Goal: Transaction & Acquisition: Book appointment/travel/reservation

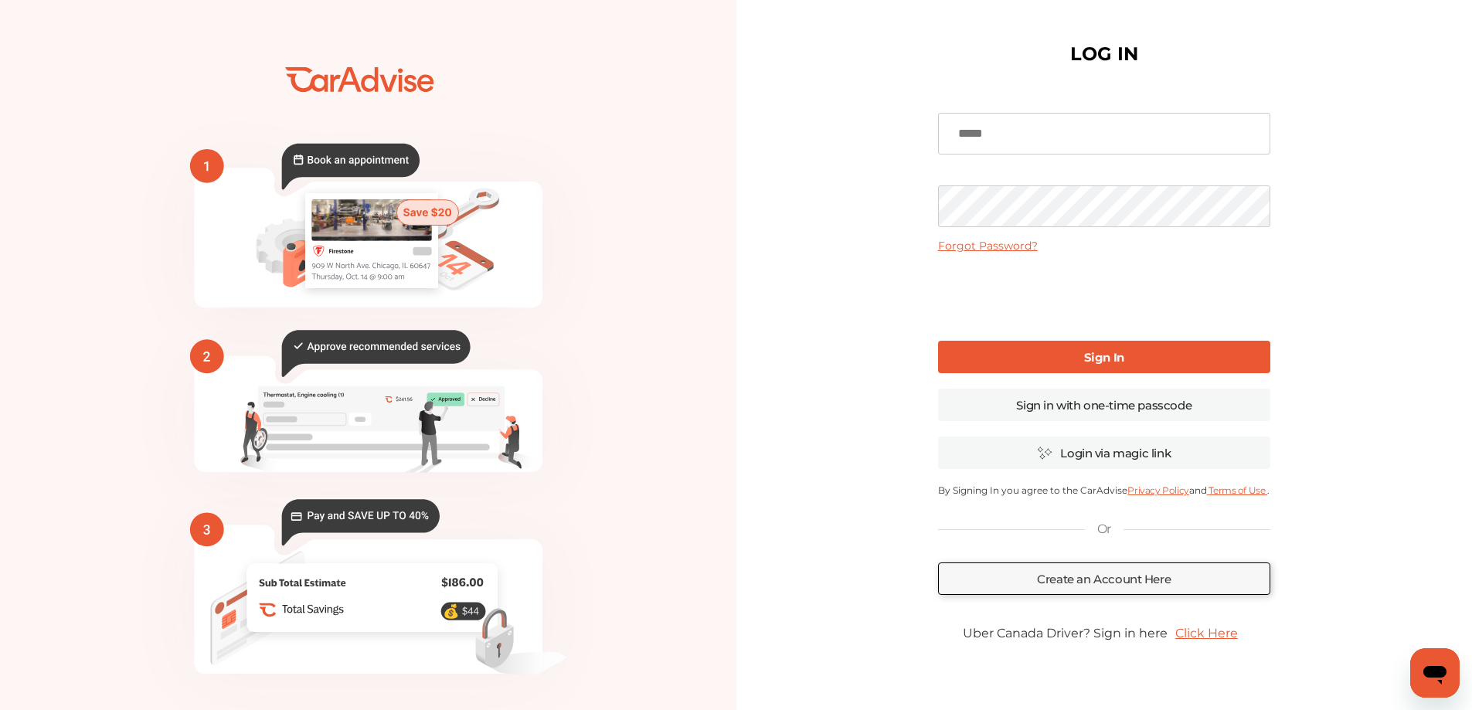
click at [1093, 158] on div "Forgot Password? Sign In Sign in with one-time passcode Login via magic link By…" at bounding box center [1104, 377] width 332 height 568
click at [1086, 141] on input at bounding box center [1104, 134] width 332 height 42
type input "**********"
click at [887, 270] on div "**********" at bounding box center [1104, 376] width 736 height 753
click at [1092, 402] on link "Sign in with one-time passcode" at bounding box center [1104, 405] width 332 height 32
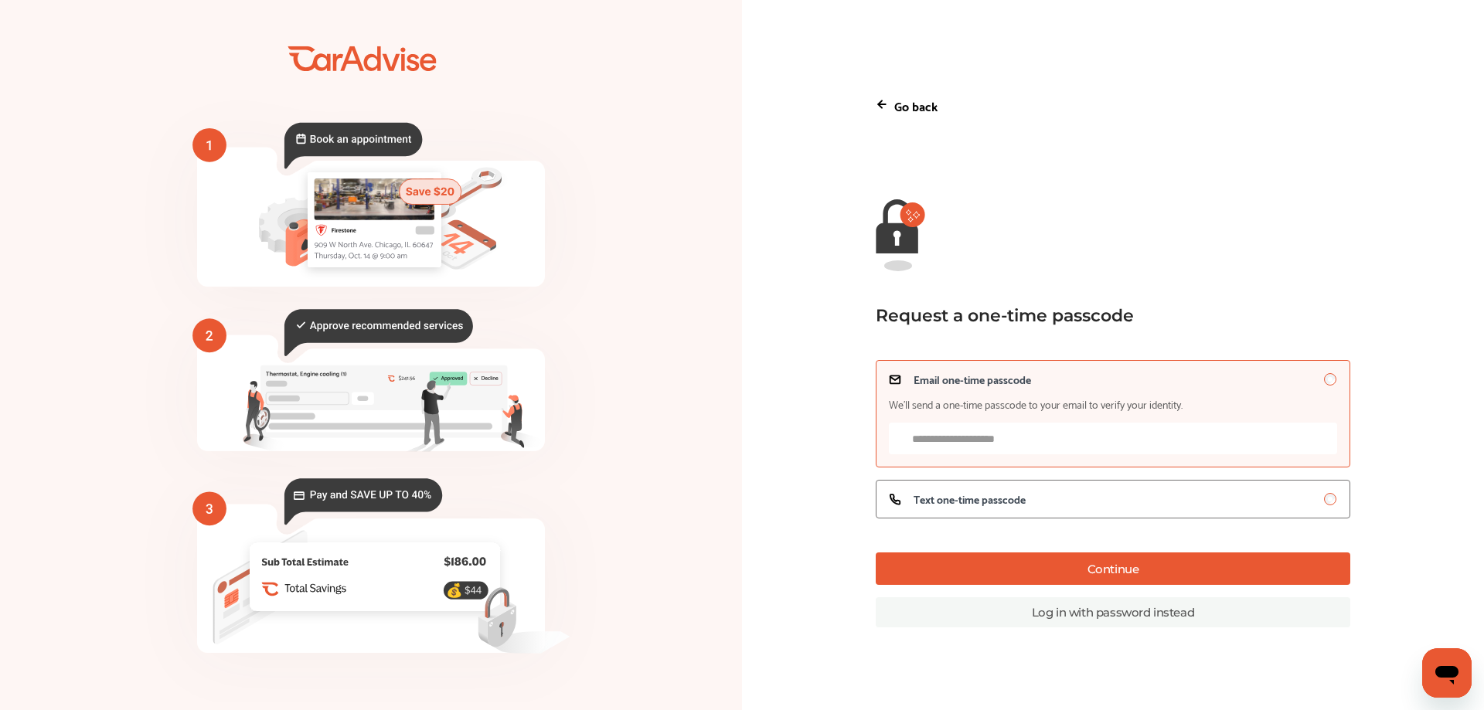
click at [1051, 435] on input "Email one-time passcode We’ll send a one-time passcode to your email to verify …" at bounding box center [1113, 439] width 448 height 32
click at [1045, 505] on div "Text one-time passcode" at bounding box center [1113, 499] width 448 height 12
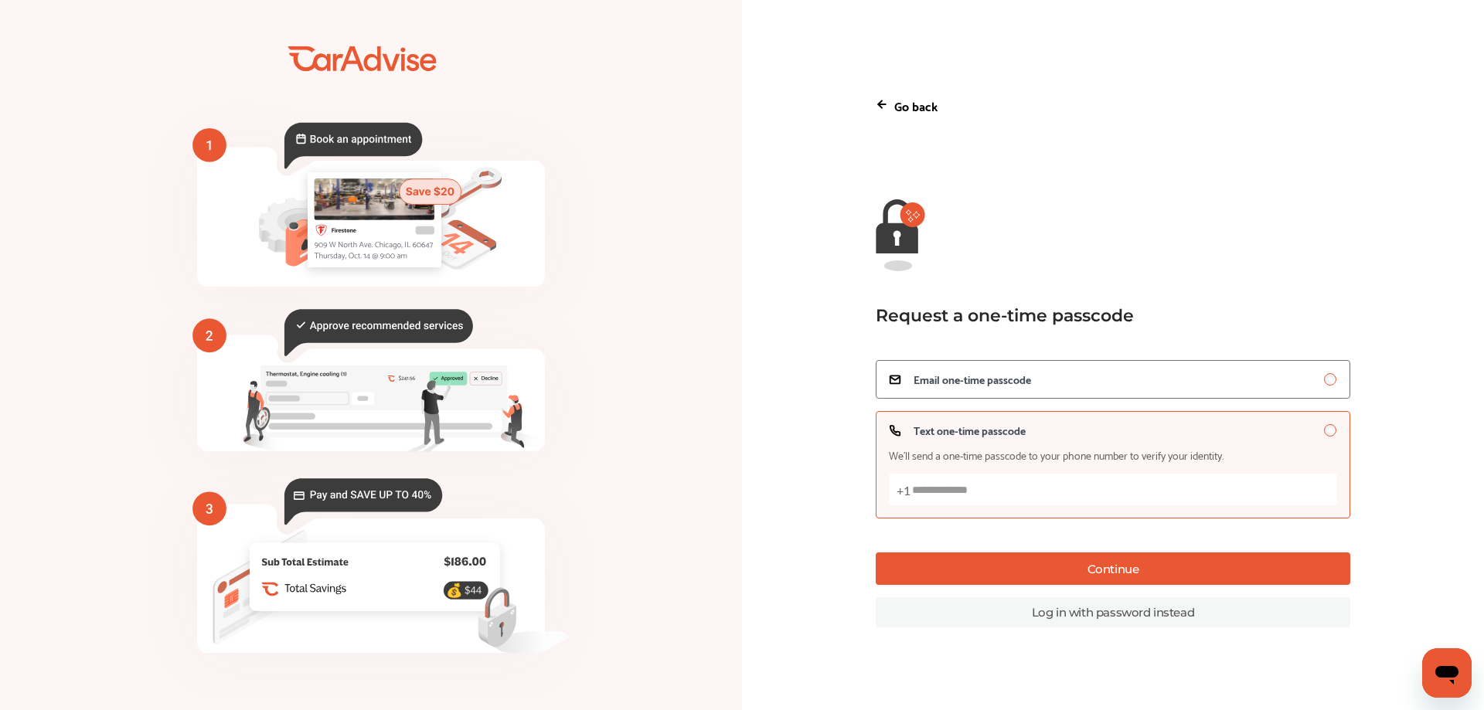
click at [1038, 490] on input "Text one-time passcode We’ll send a one-time passcode to your phone number to v…" at bounding box center [1113, 490] width 448 height 32
type input "**********"
click at [1218, 583] on button "Continue" at bounding box center [1112, 568] width 474 height 32
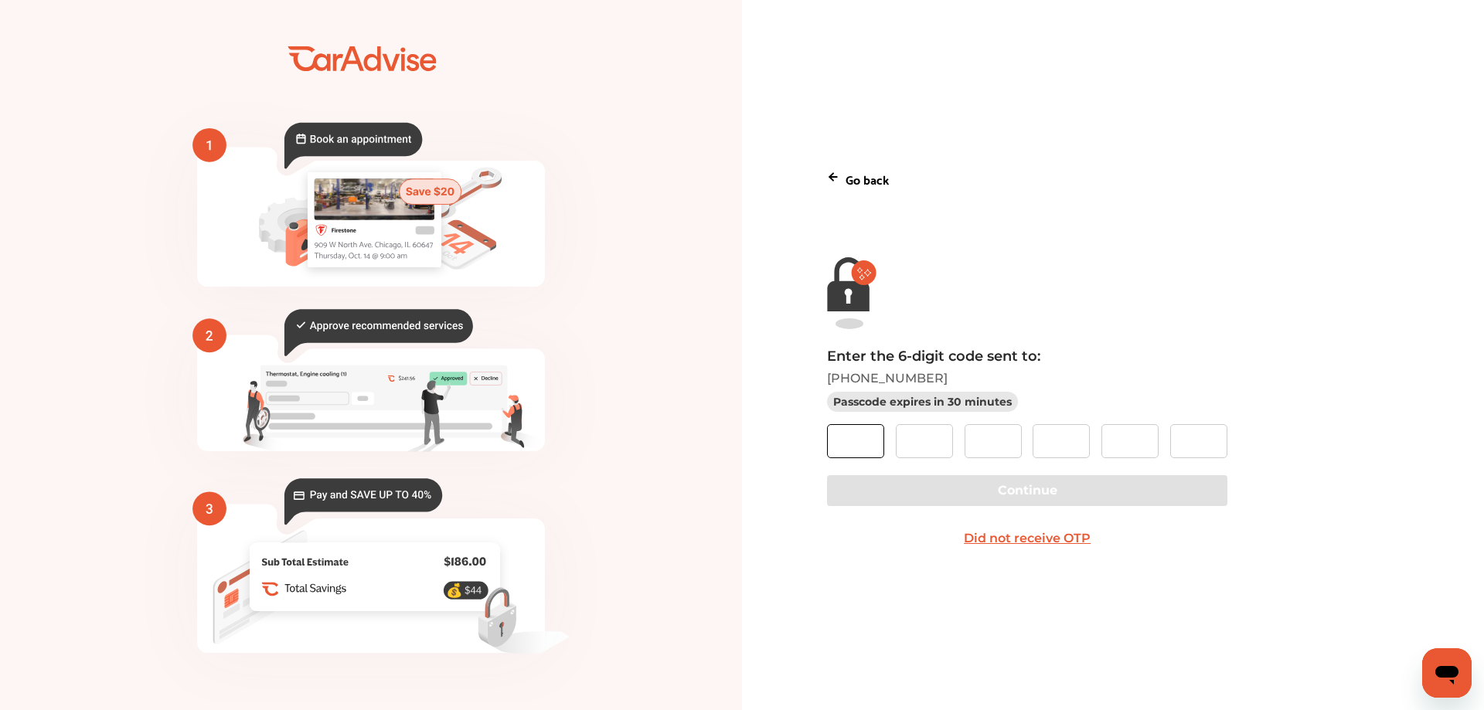
click at [845, 439] on input "text" at bounding box center [855, 441] width 57 height 34
type input "*"
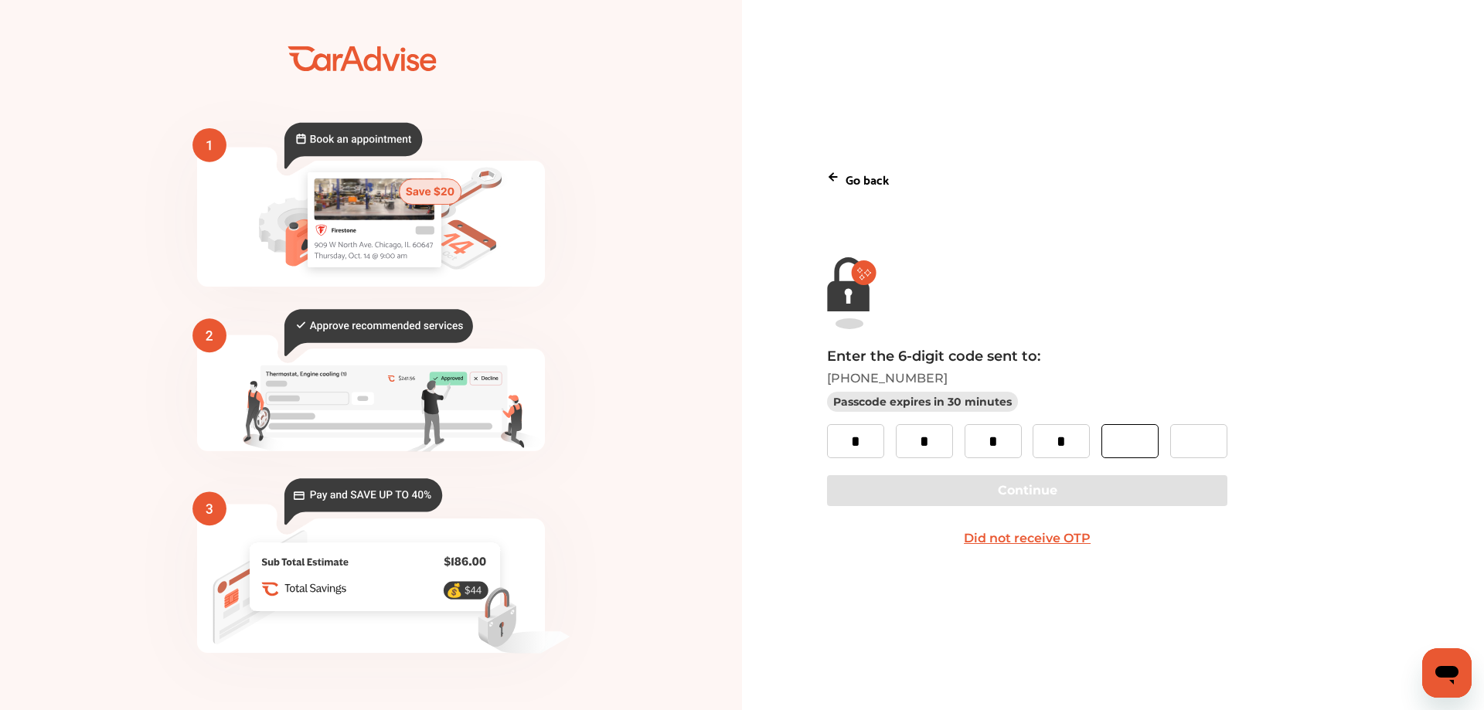
type input "*"
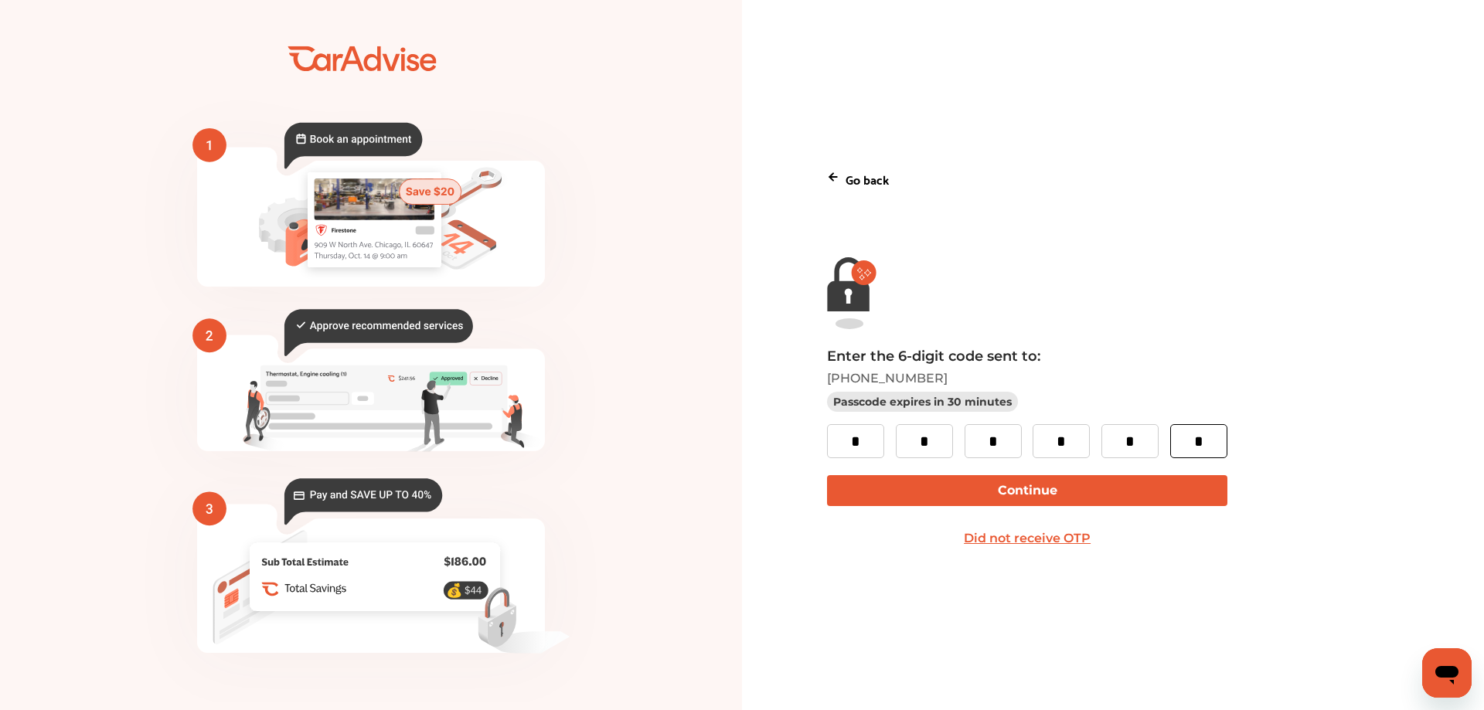
type input "*"
click at [1128, 495] on button "Continue" at bounding box center [1026, 490] width 399 height 31
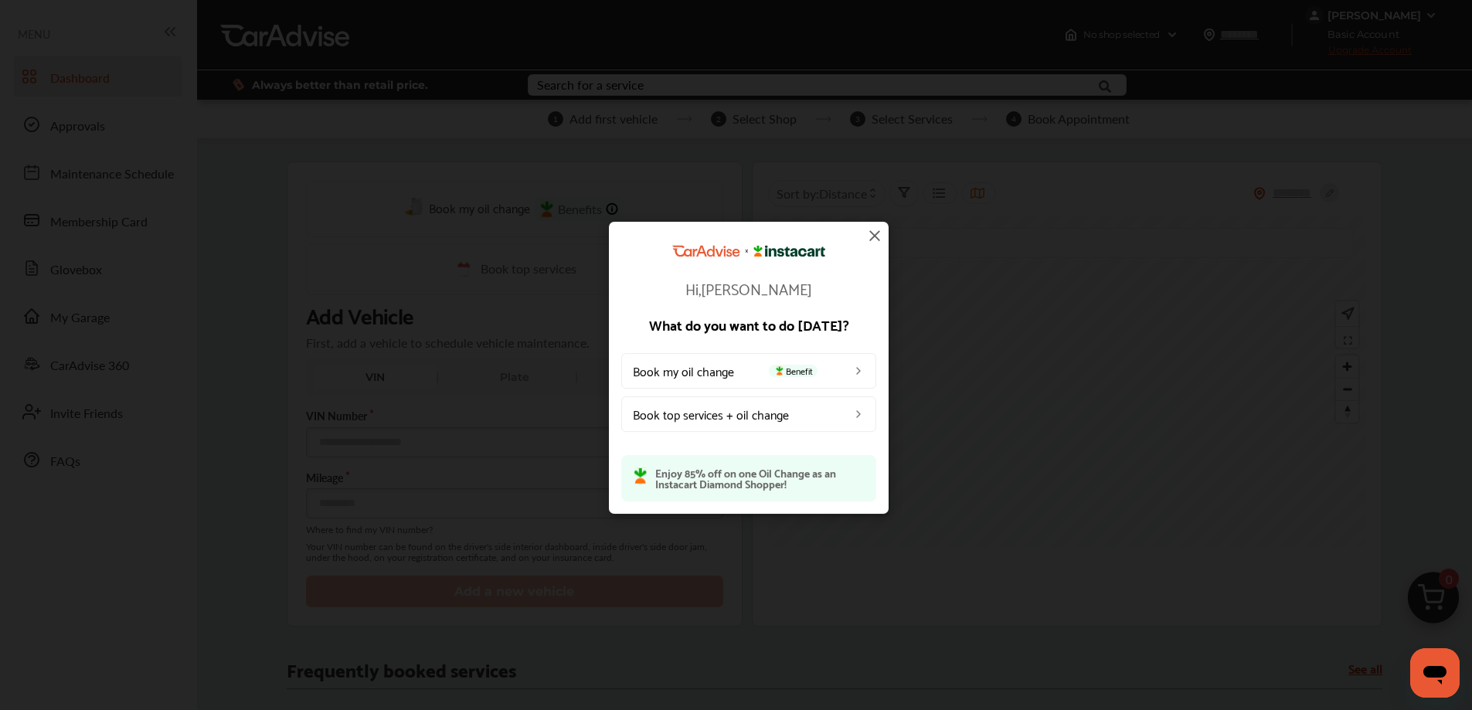
click at [872, 230] on img at bounding box center [874, 235] width 19 height 19
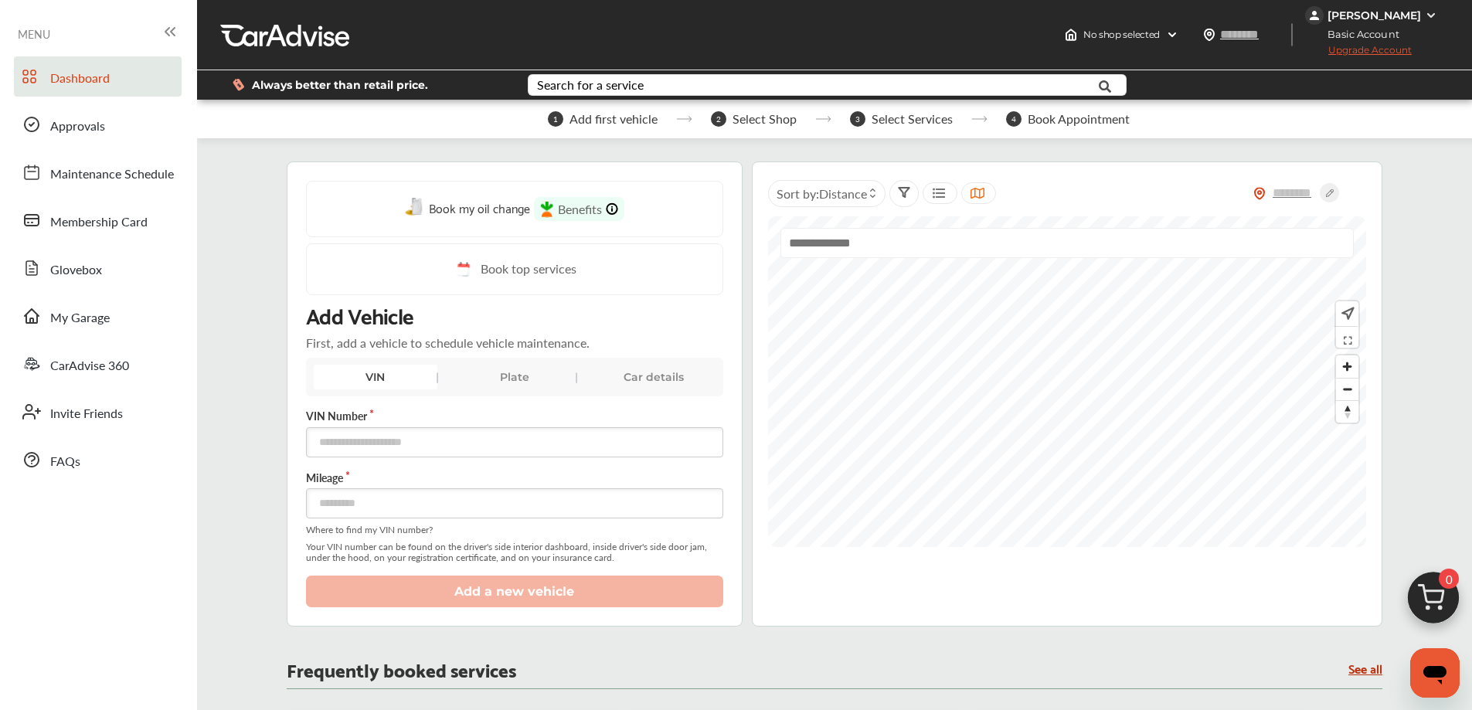
click at [491, 384] on div "Plate" at bounding box center [515, 377] width 124 height 25
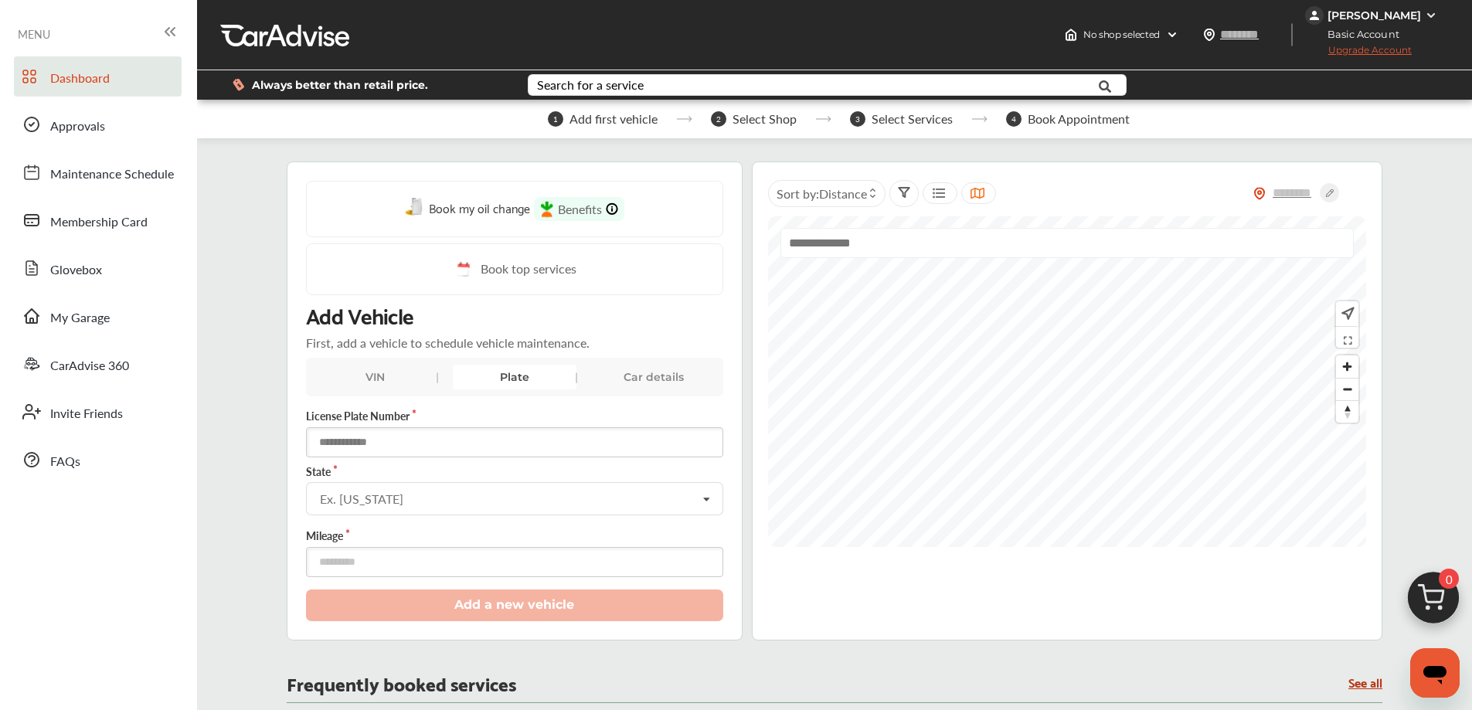
click at [432, 435] on input "text" at bounding box center [514, 442] width 417 height 30
drag, startPoint x: 371, startPoint y: 444, endPoint x: 277, endPoint y: 422, distance: 96.9
type input "*******"
click at [423, 502] on input "text" at bounding box center [516, 498] width 416 height 30
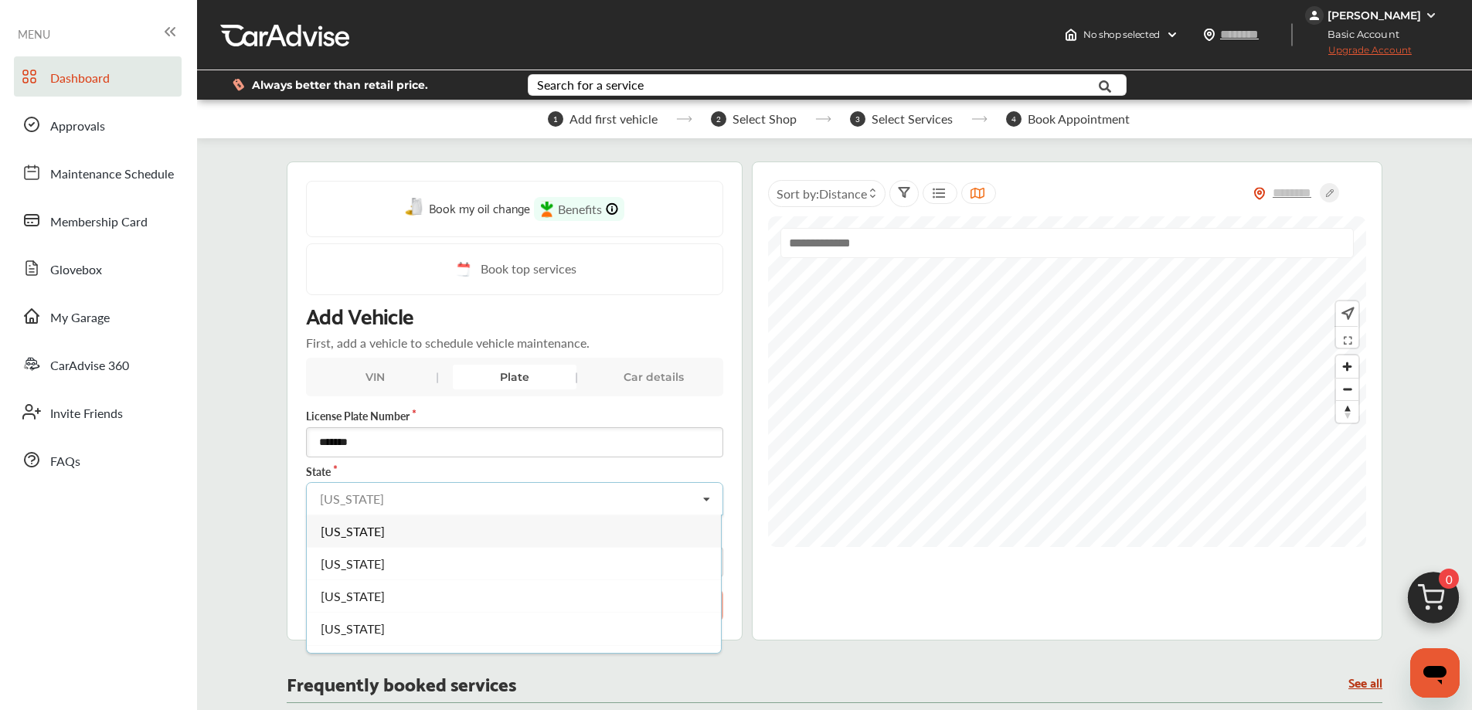
type input "**"
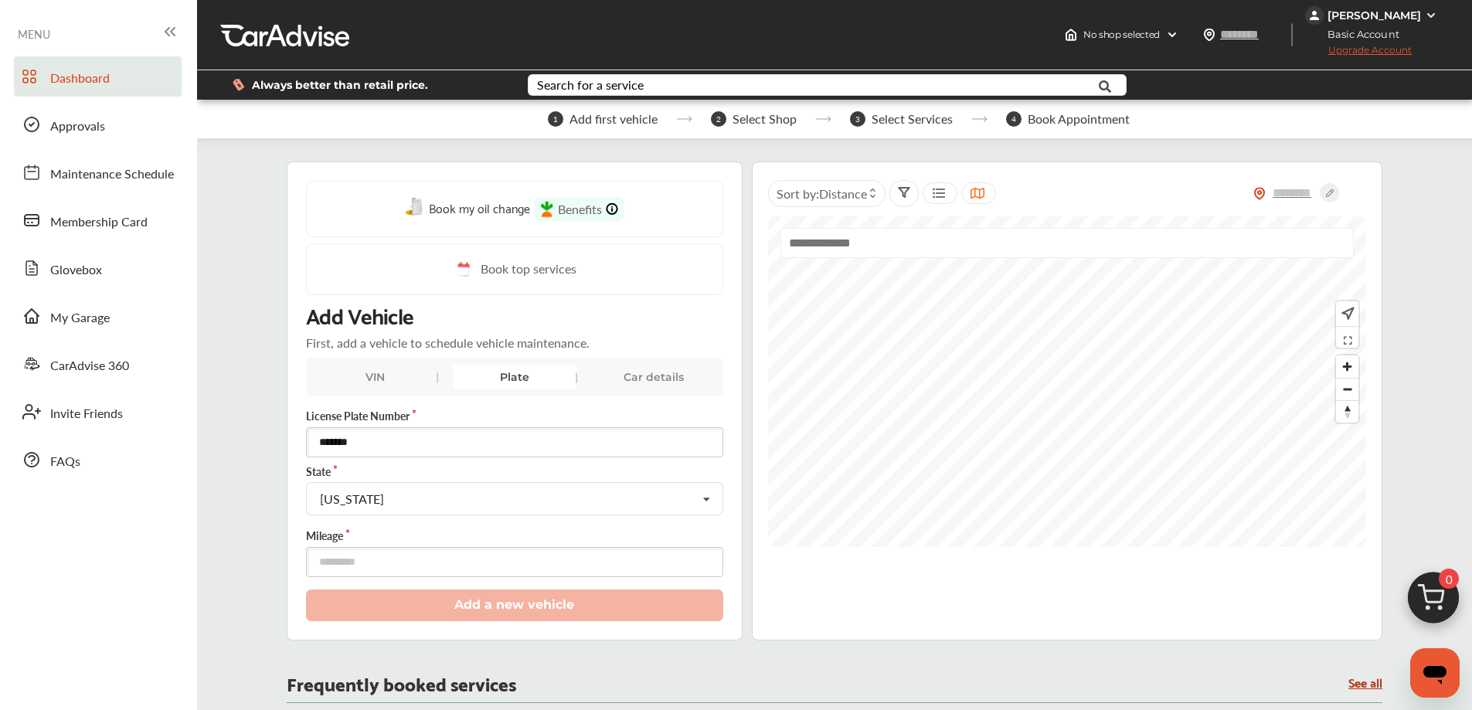
click at [352, 561] on input "number" at bounding box center [514, 562] width 417 height 30
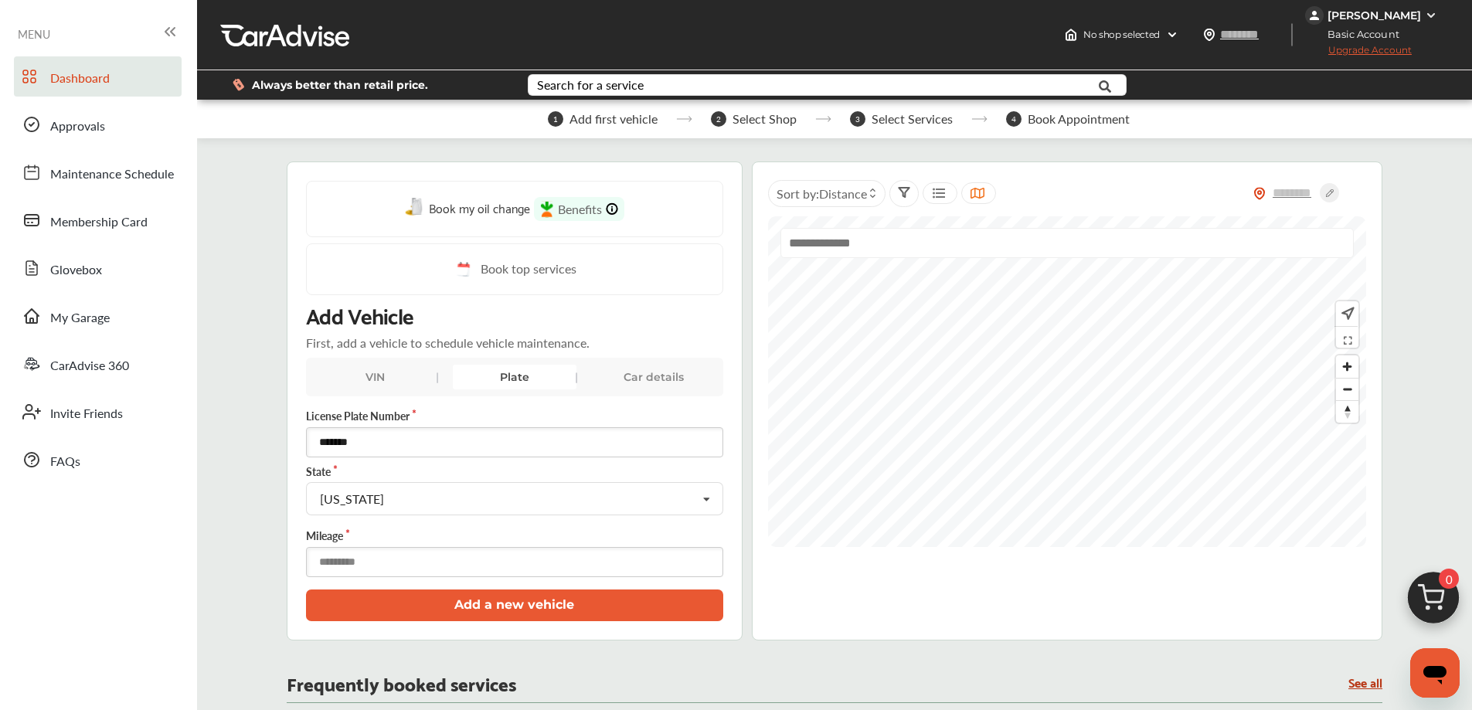
type input "*****"
click at [438, 604] on button "Add a new vehicle" at bounding box center [514, 606] width 417 height 32
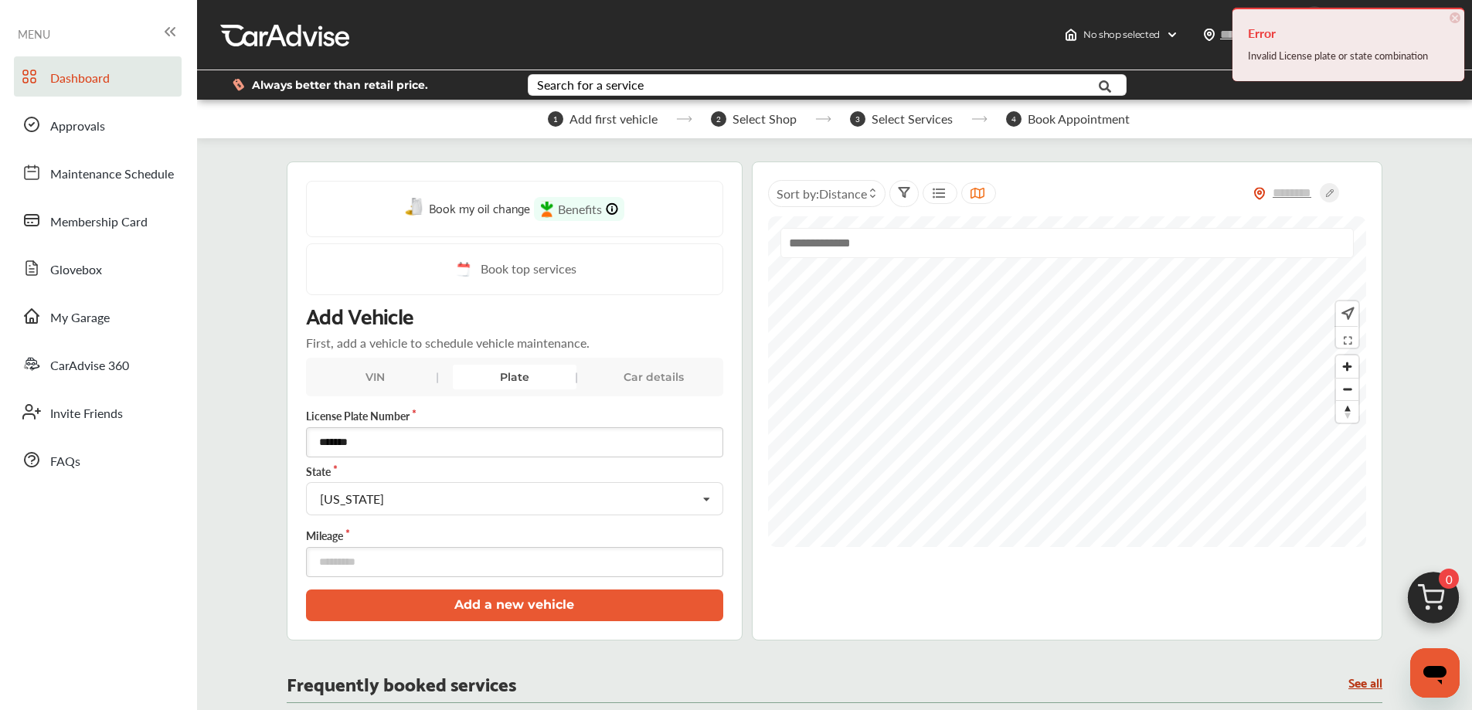
click at [362, 374] on div "VIN" at bounding box center [376, 377] width 124 height 25
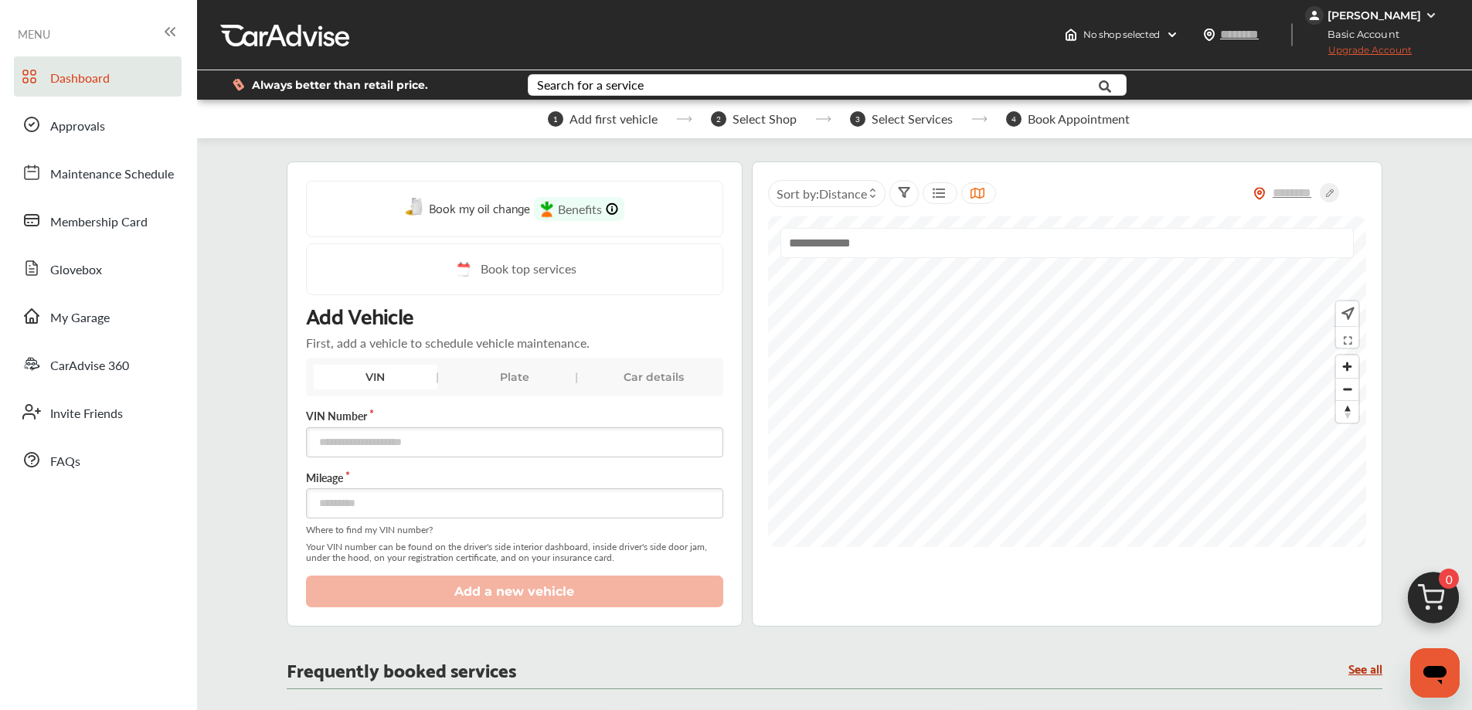
click at [667, 369] on div "Car details" at bounding box center [654, 377] width 124 height 25
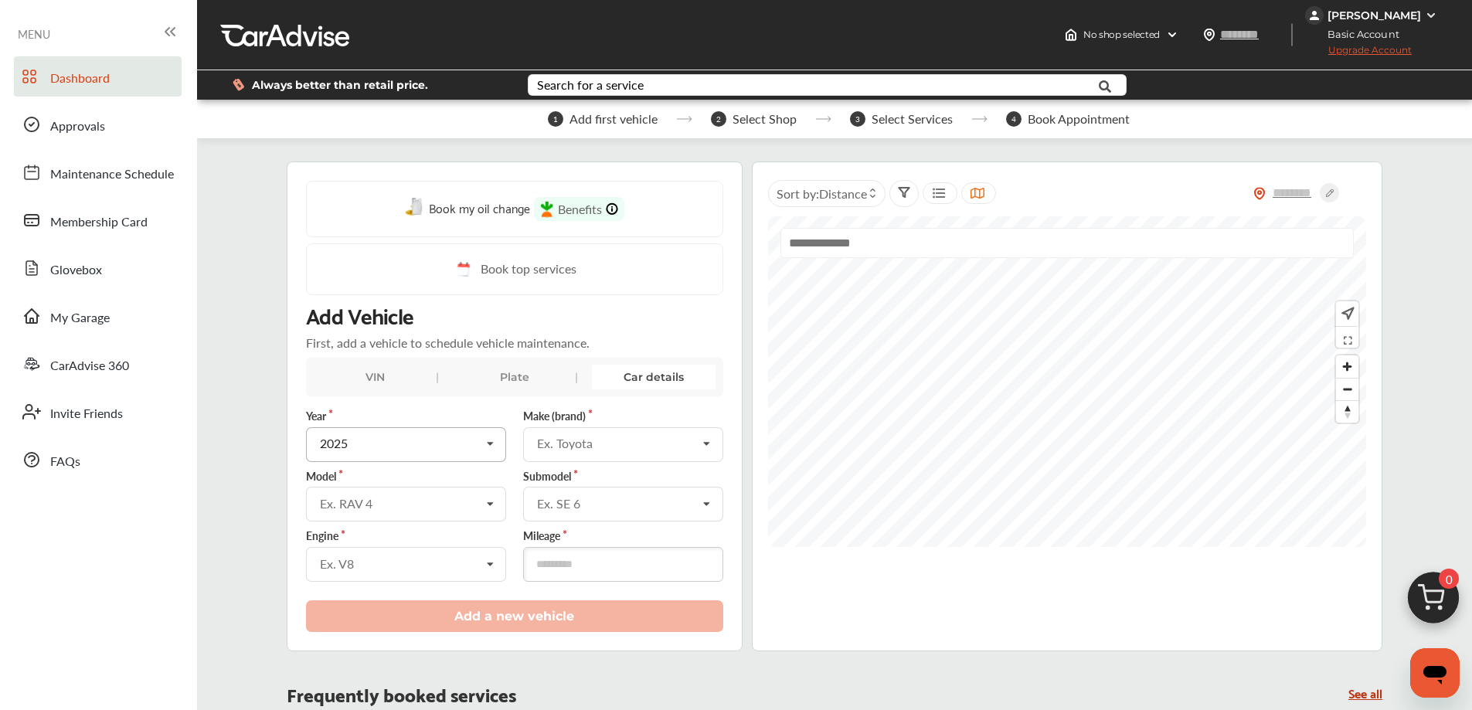
click at [393, 438] on div "2025" at bounding box center [400, 443] width 161 height 12
click at [369, 634] on div "2019" at bounding box center [405, 628] width 197 height 32
click at [382, 518] on input "text" at bounding box center [407, 503] width 199 height 30
click at [618, 447] on div "Ex. Toyota" at bounding box center [617, 443] width 161 height 12
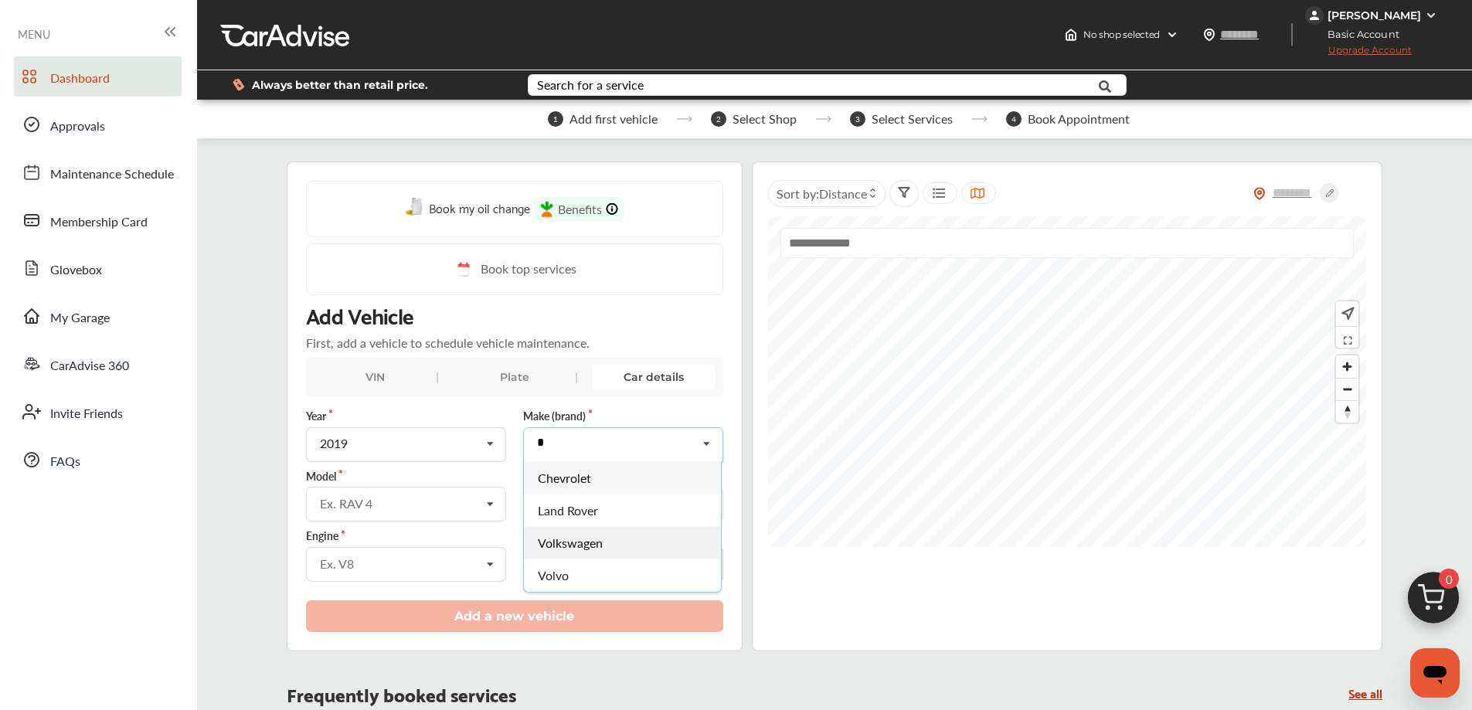
type input "*"
click at [586, 537] on span "Volkswagen" at bounding box center [570, 543] width 65 height 18
click at [444, 506] on div "Ex. RAV 4" at bounding box center [400, 504] width 161 height 12
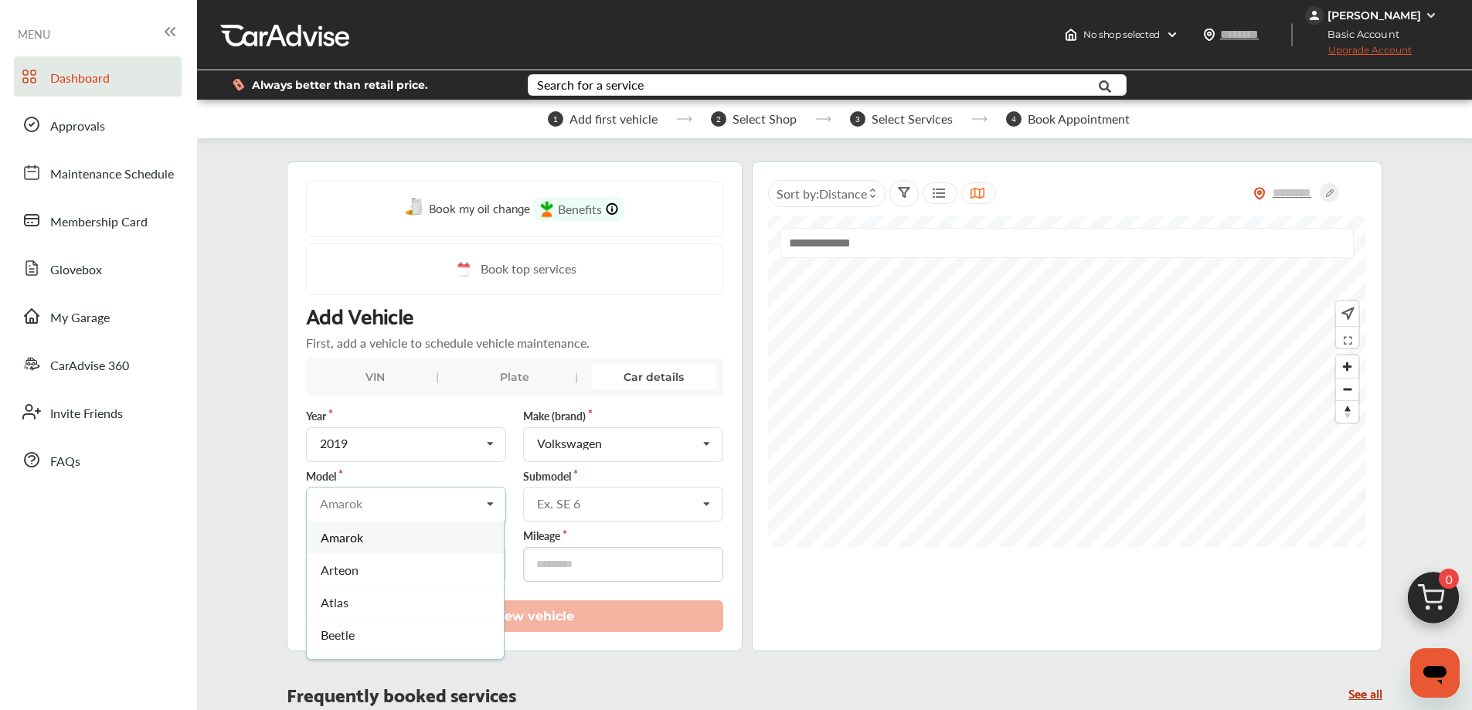
type input "*"
type input "**"
click at [369, 598] on div "Tiguan" at bounding box center [405, 602] width 197 height 32
click at [549, 507] on div "Ex. SE 6" at bounding box center [617, 504] width 161 height 12
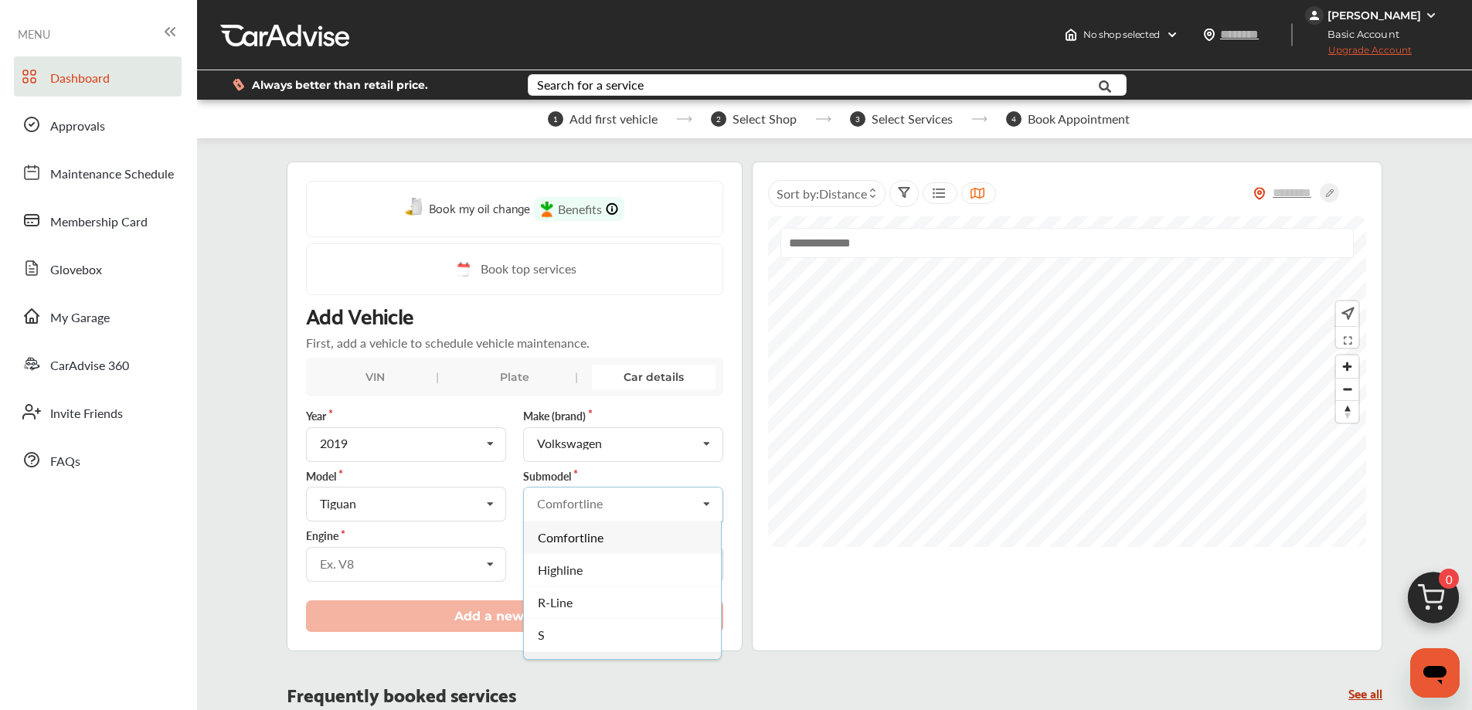
click at [539, 663] on span "SE" at bounding box center [545, 667] width 14 height 18
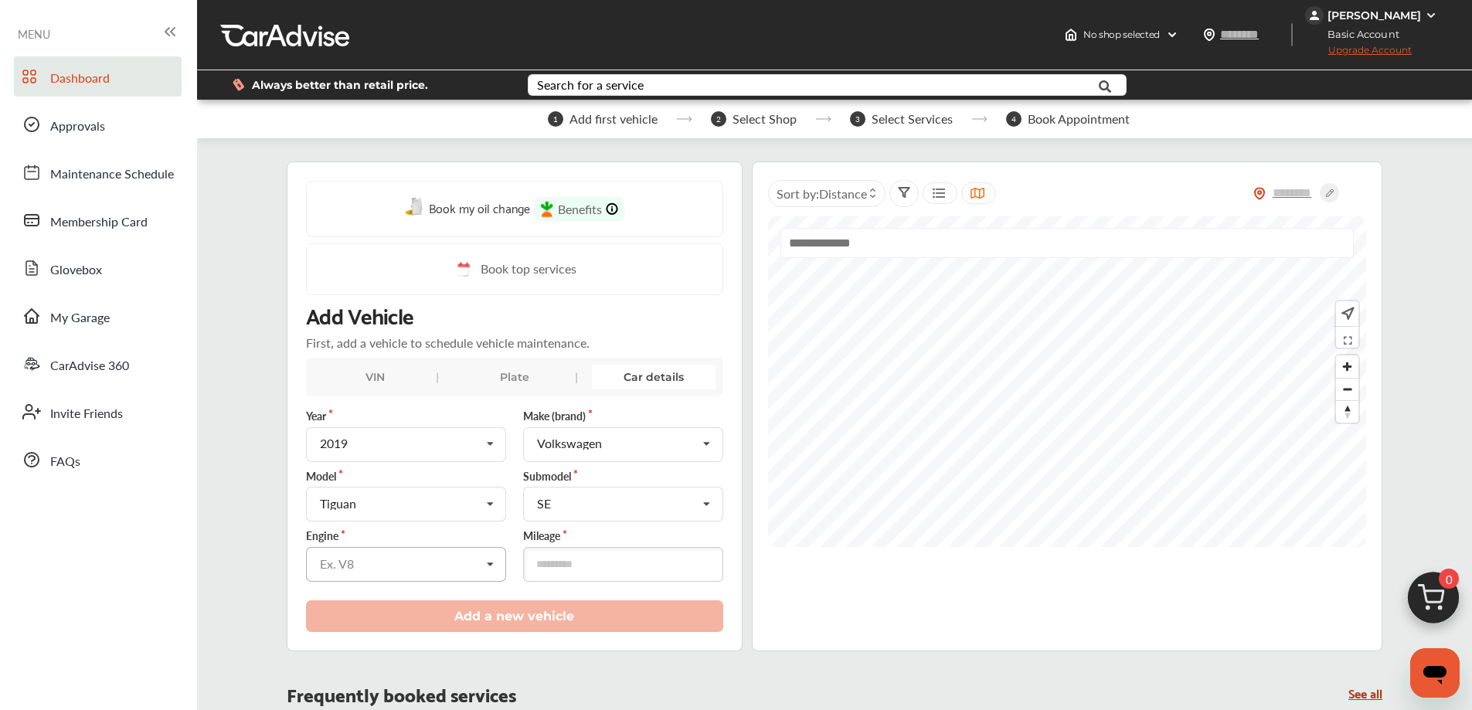
click at [459, 556] on input "text" at bounding box center [407, 563] width 199 height 30
click at [614, 511] on input "text" at bounding box center [624, 503] width 199 height 30
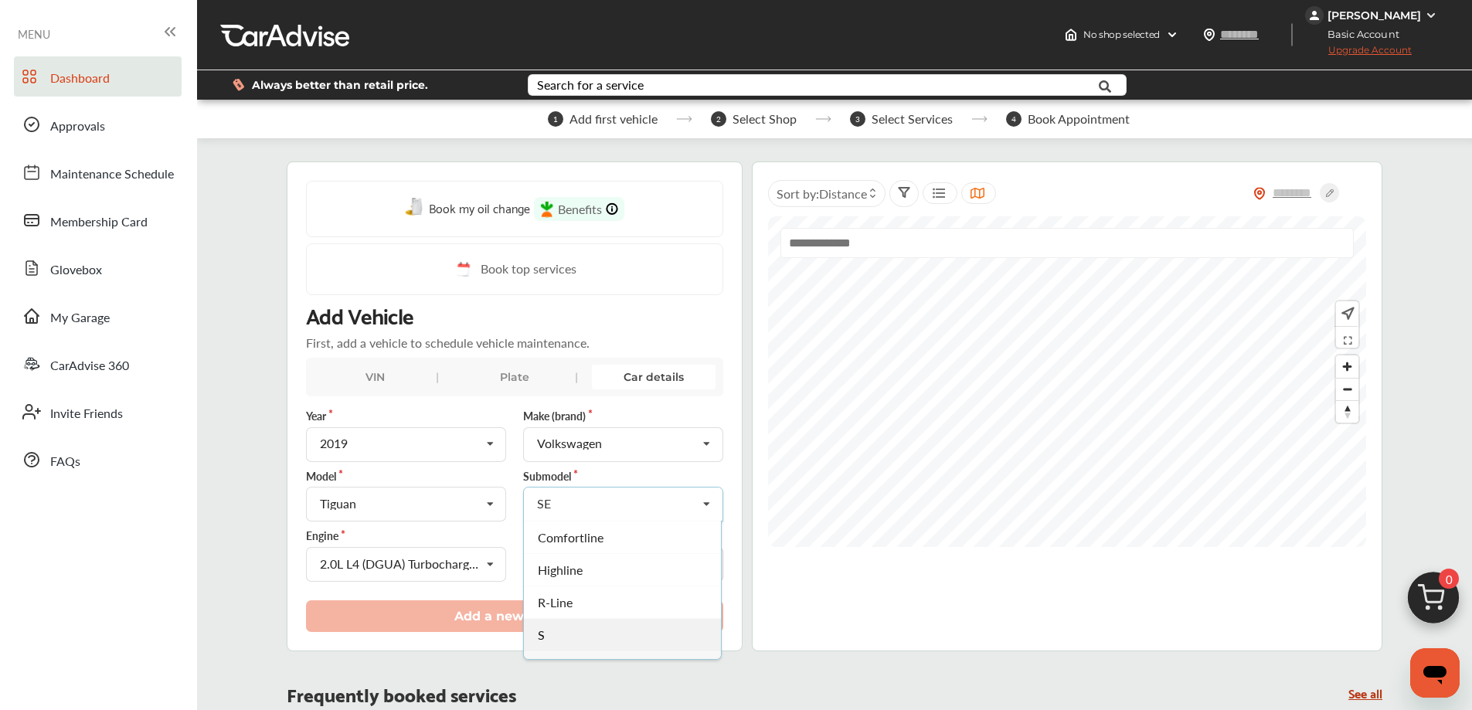
click at [594, 642] on div "S" at bounding box center [622, 635] width 197 height 32
click at [444, 559] on div "2.0L L4 (DGUA) Turbocharged GAS FI" at bounding box center [400, 564] width 161 height 12
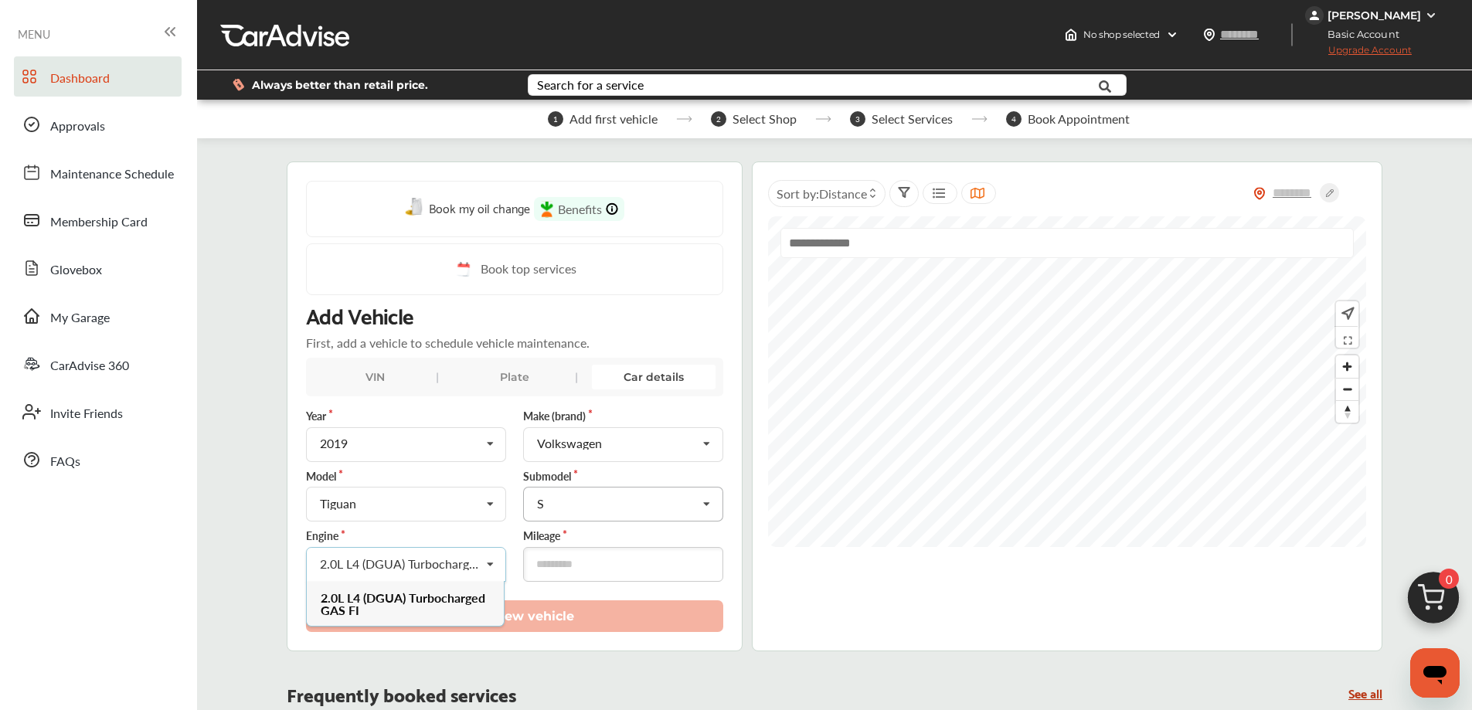
click at [584, 510] on input "text" at bounding box center [624, 503] width 199 height 30
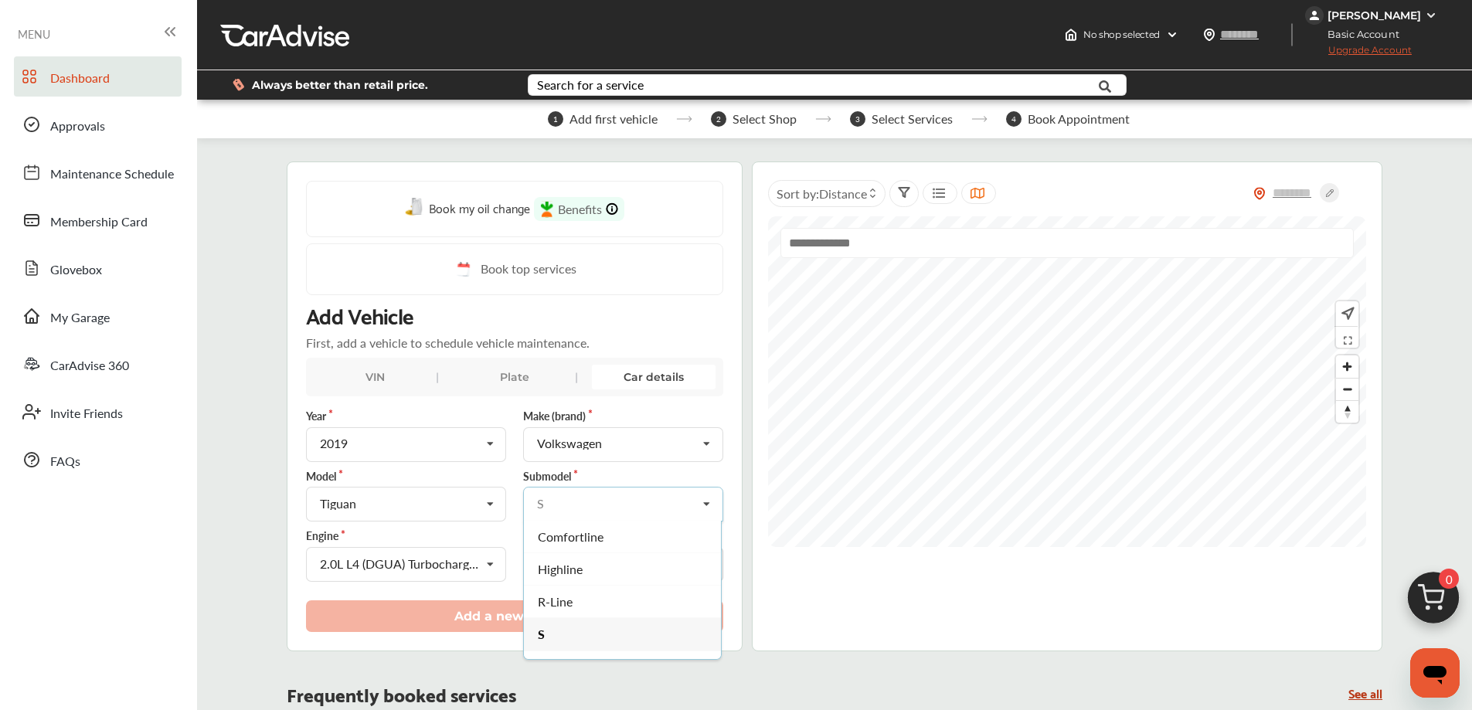
scroll to position [0, 0]
click at [578, 694] on div "SEL" at bounding box center [622, 700] width 197 height 32
click at [457, 566] on div "Ex. V8" at bounding box center [400, 564] width 161 height 12
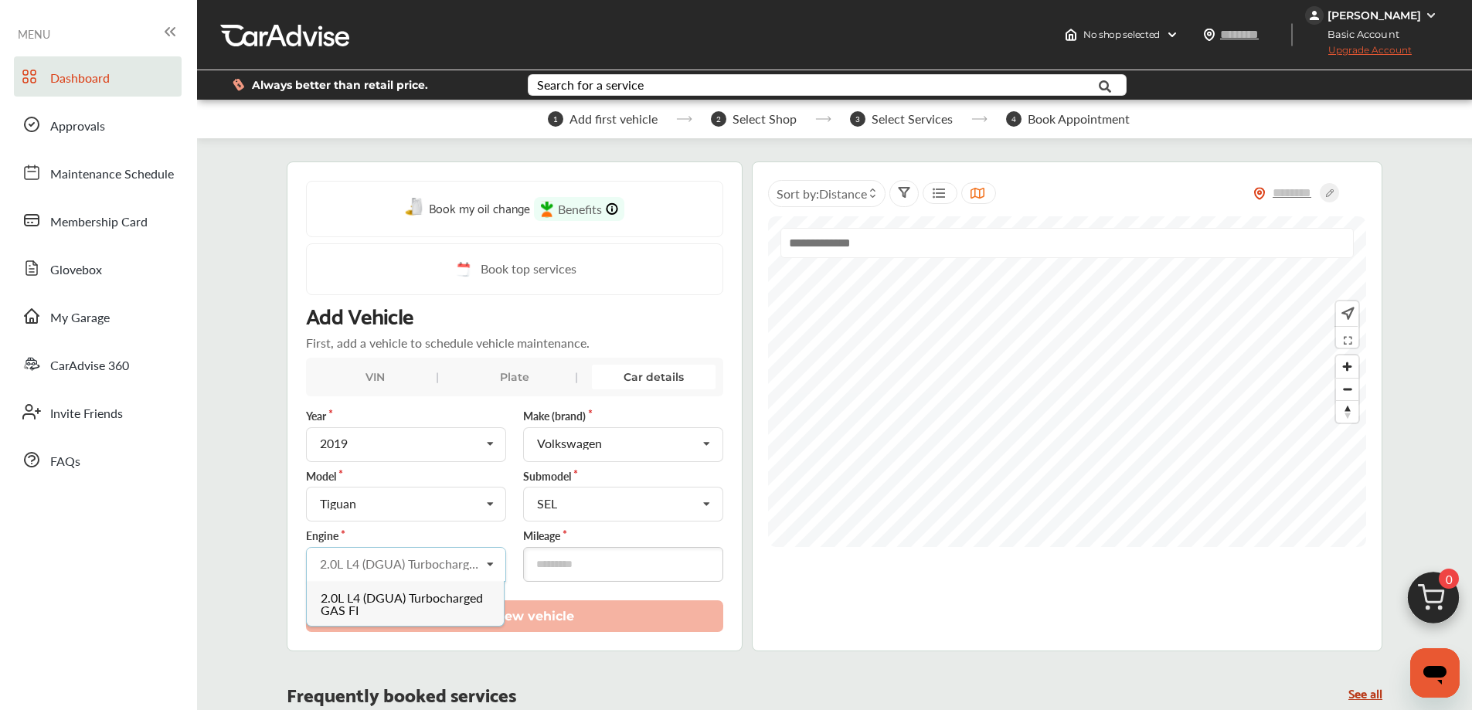
click at [465, 612] on div "2.0L L4 (DGUA) Turbocharged GAS FI" at bounding box center [405, 603] width 197 height 45
click at [547, 566] on input "number" at bounding box center [623, 564] width 200 height 35
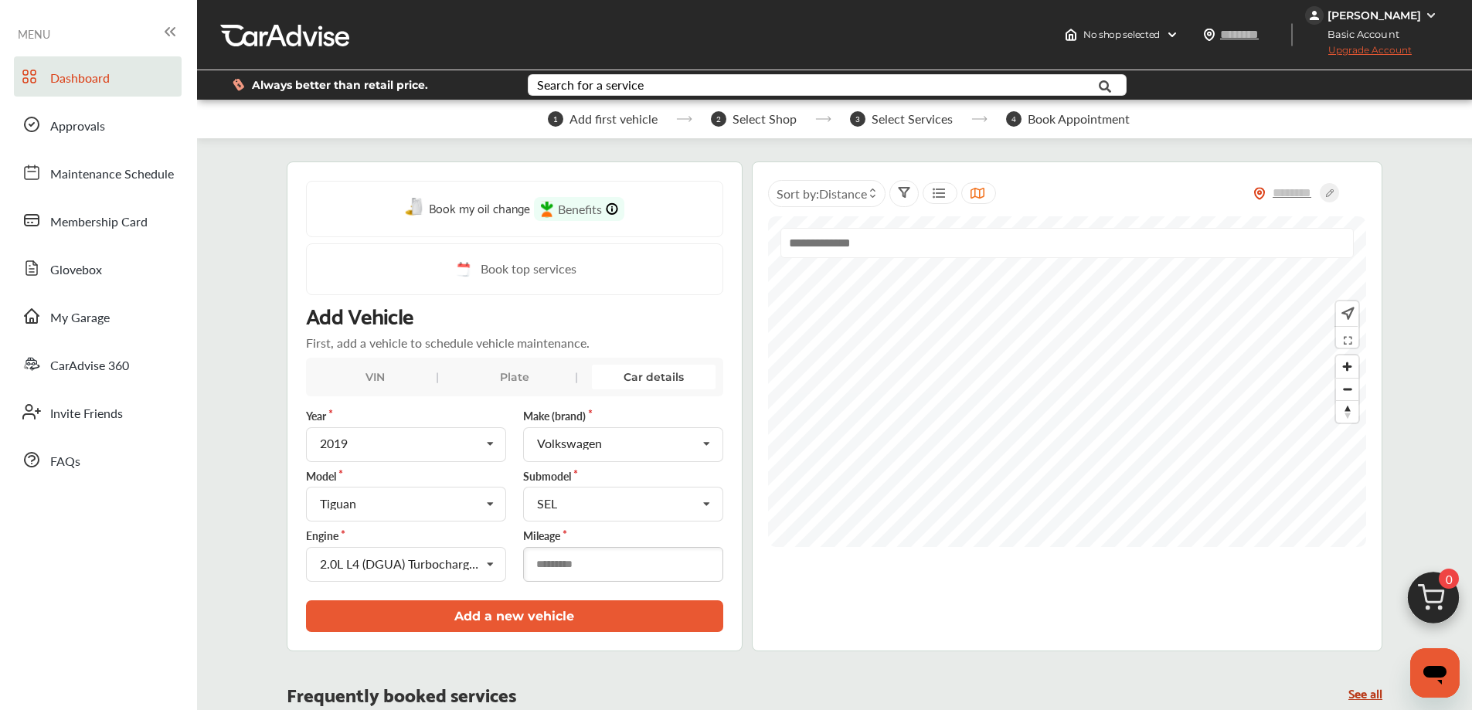
type input "*****"
click at [546, 613] on button "Add a new vehicle" at bounding box center [514, 616] width 417 height 32
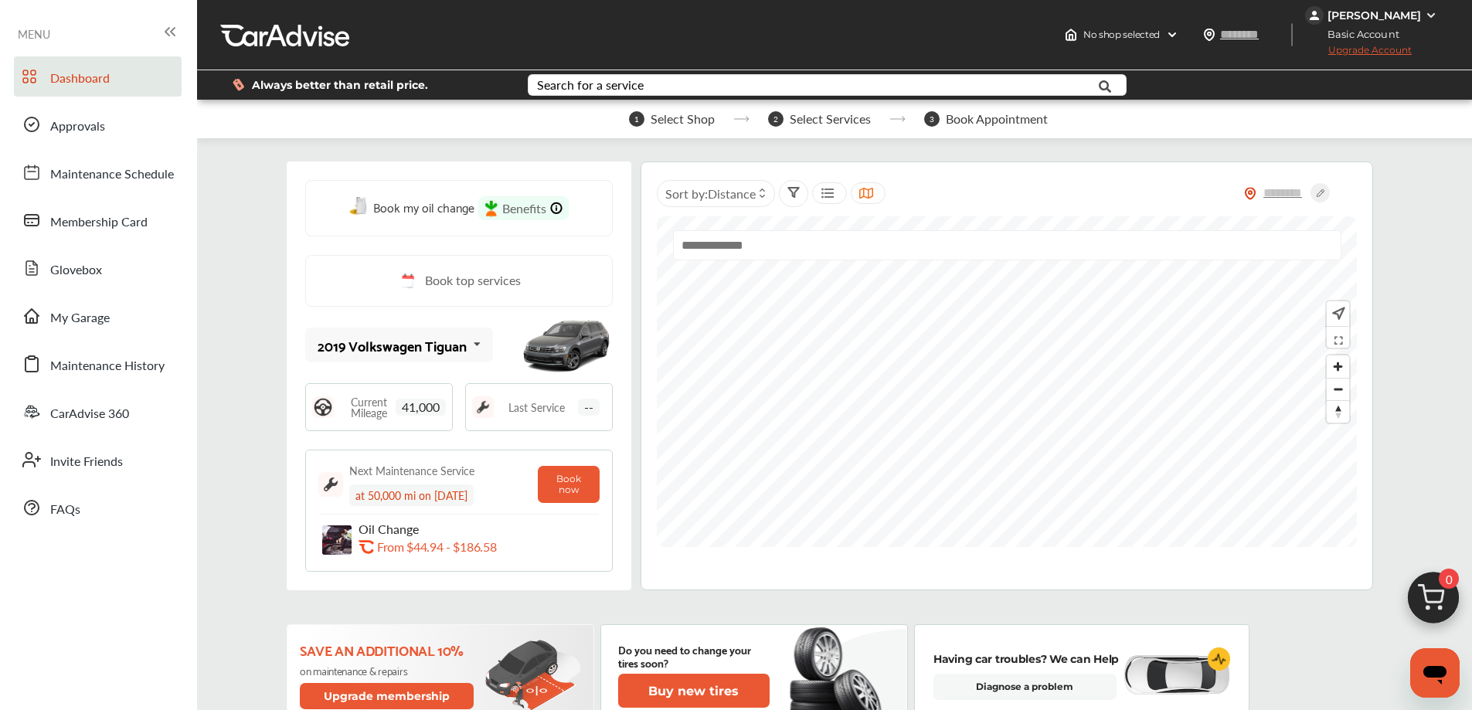
click at [345, 546] on img at bounding box center [336, 539] width 29 height 29
click at [373, 530] on p "Oil Change" at bounding box center [444, 529] width 170 height 15
click at [516, 206] on span "Benefits" at bounding box center [524, 208] width 44 height 18
click at [450, 209] on span "Book my oil change" at bounding box center [423, 206] width 101 height 21
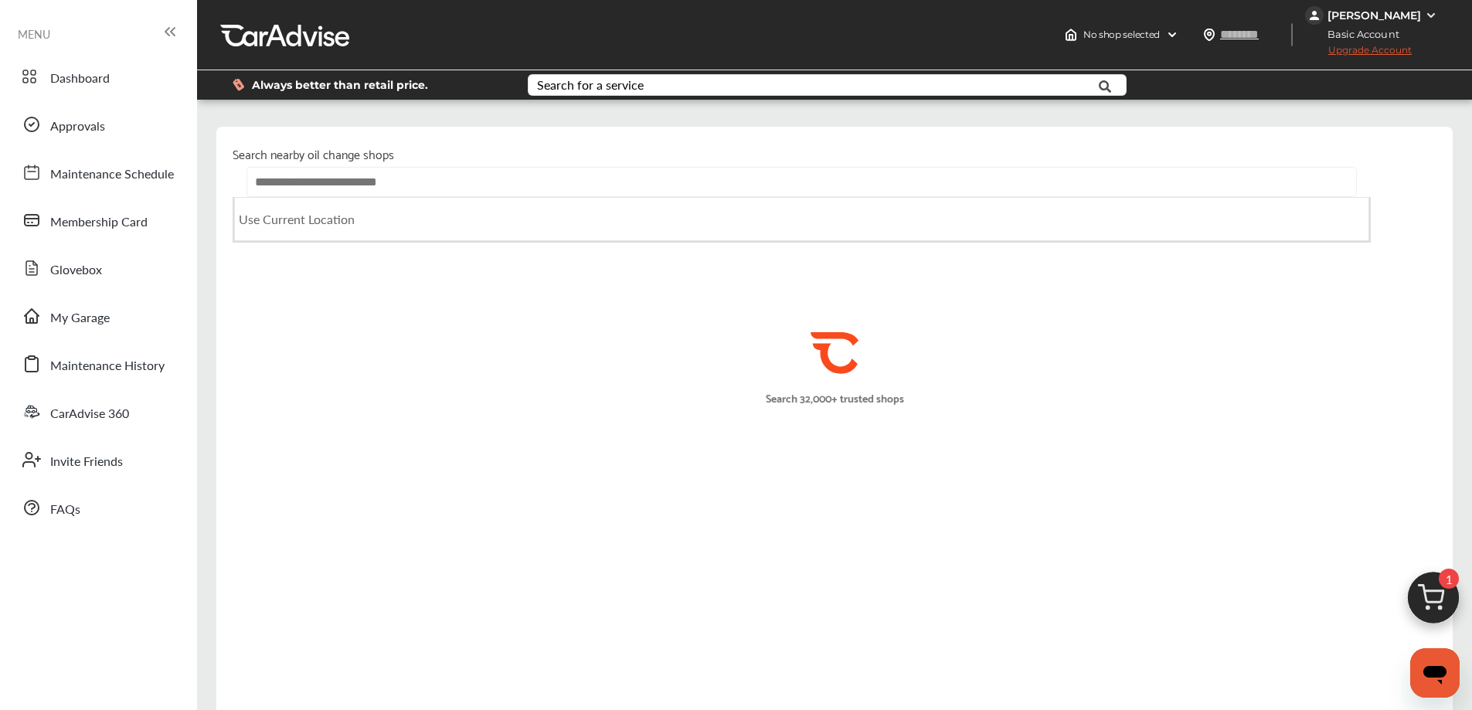
click at [464, 175] on input "text" at bounding box center [801, 182] width 1110 height 30
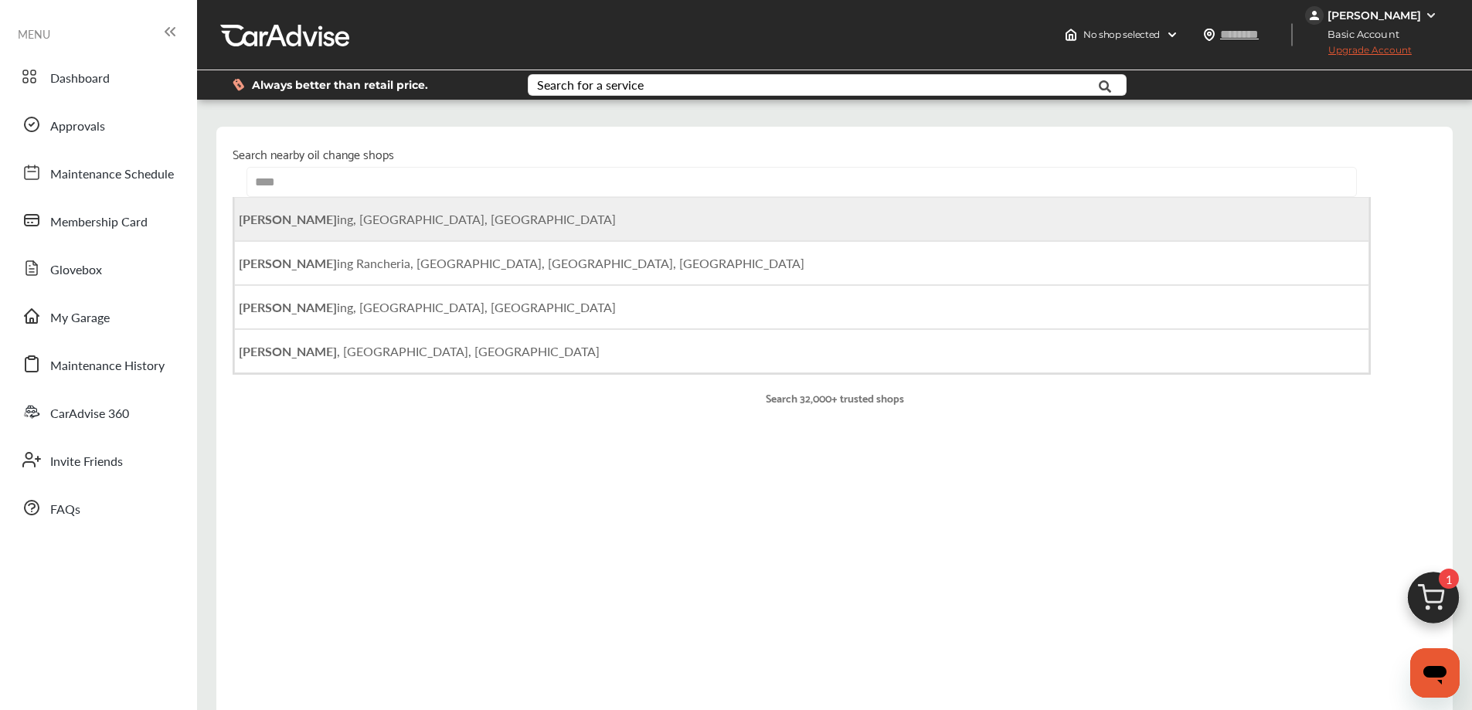
click at [459, 213] on li "[PERSON_NAME] ing, [GEOGRAPHIC_DATA], [GEOGRAPHIC_DATA]" at bounding box center [801, 219] width 1135 height 44
type input "**********"
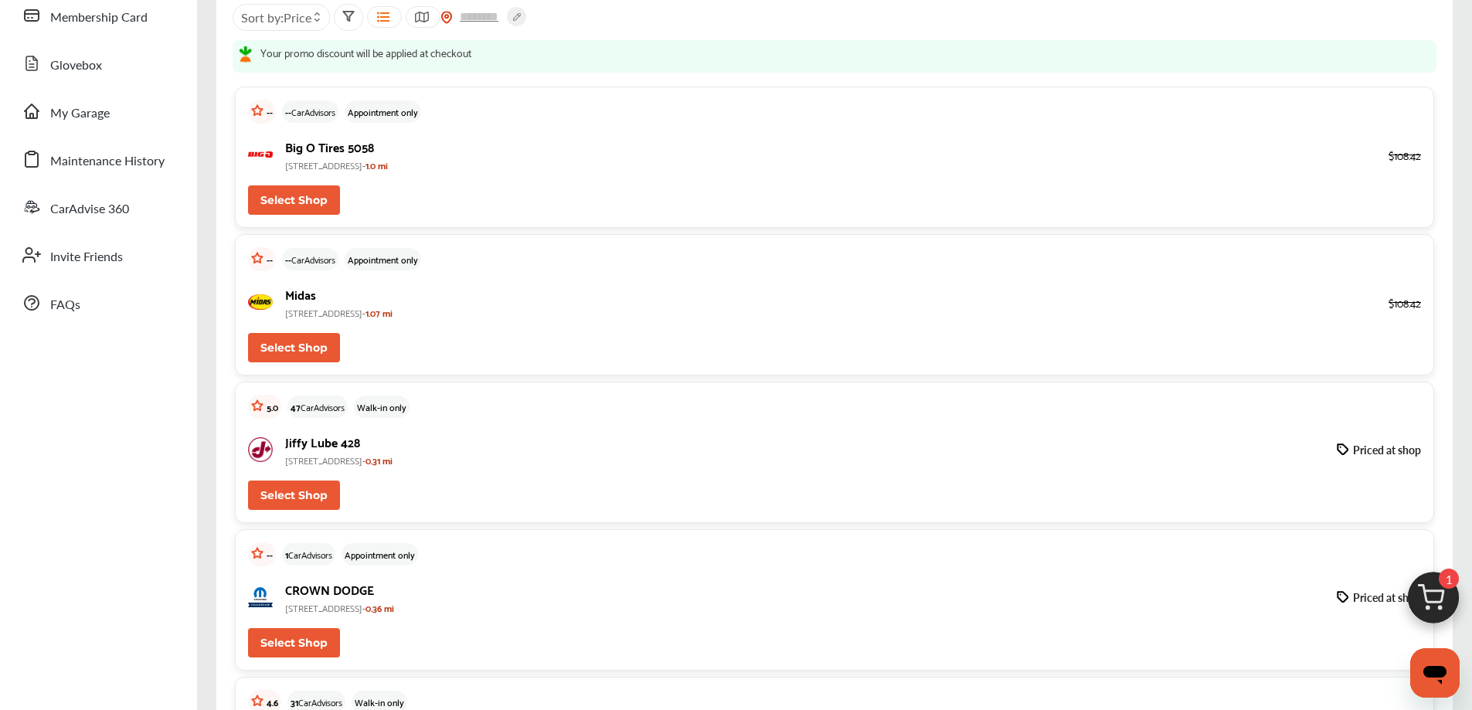
scroll to position [175, 0]
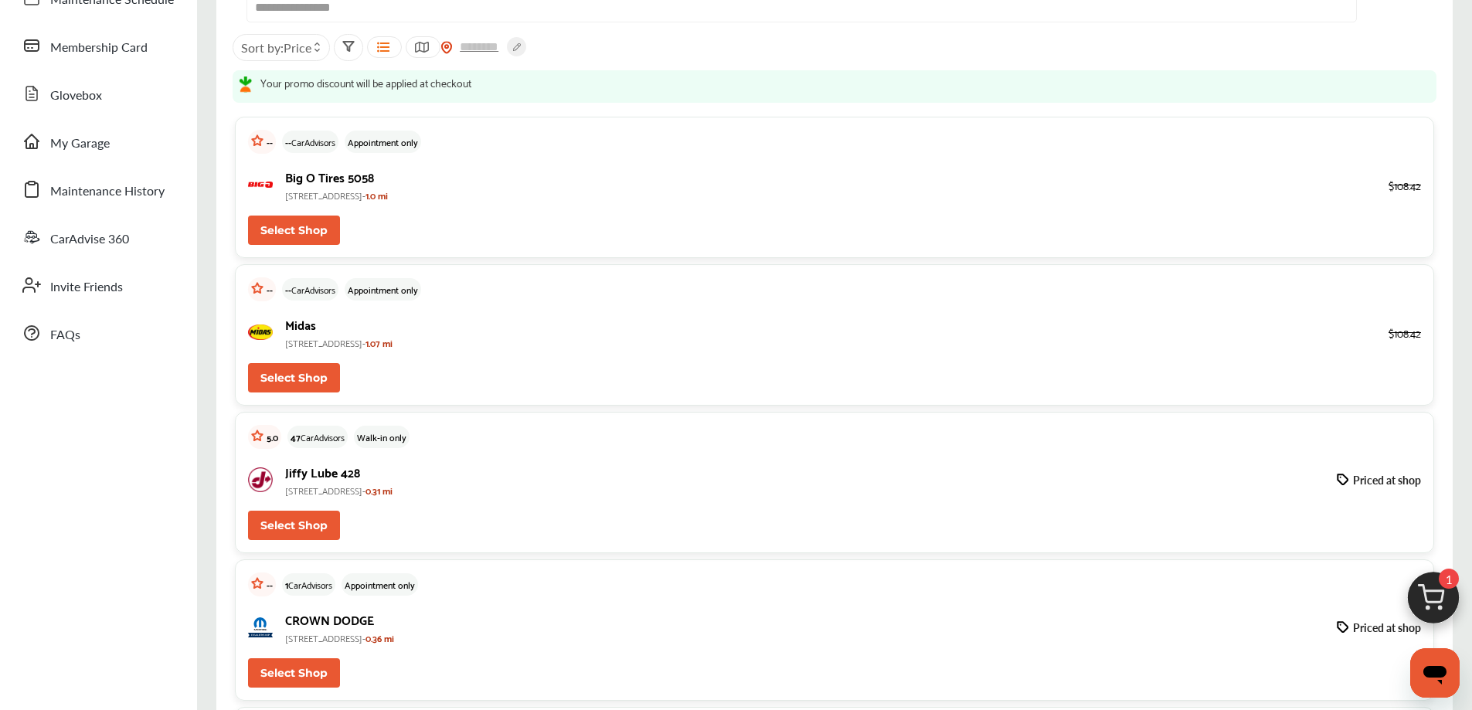
click at [459, 307] on div "-- -- CarAdvisors Appointment only Midas [STREET_ADDRESS]- 1.07 mi $108.42 Sele…" at bounding box center [834, 334] width 1199 height 141
click at [288, 372] on button "Select Shop" at bounding box center [294, 377] width 92 height 29
type input "*****"
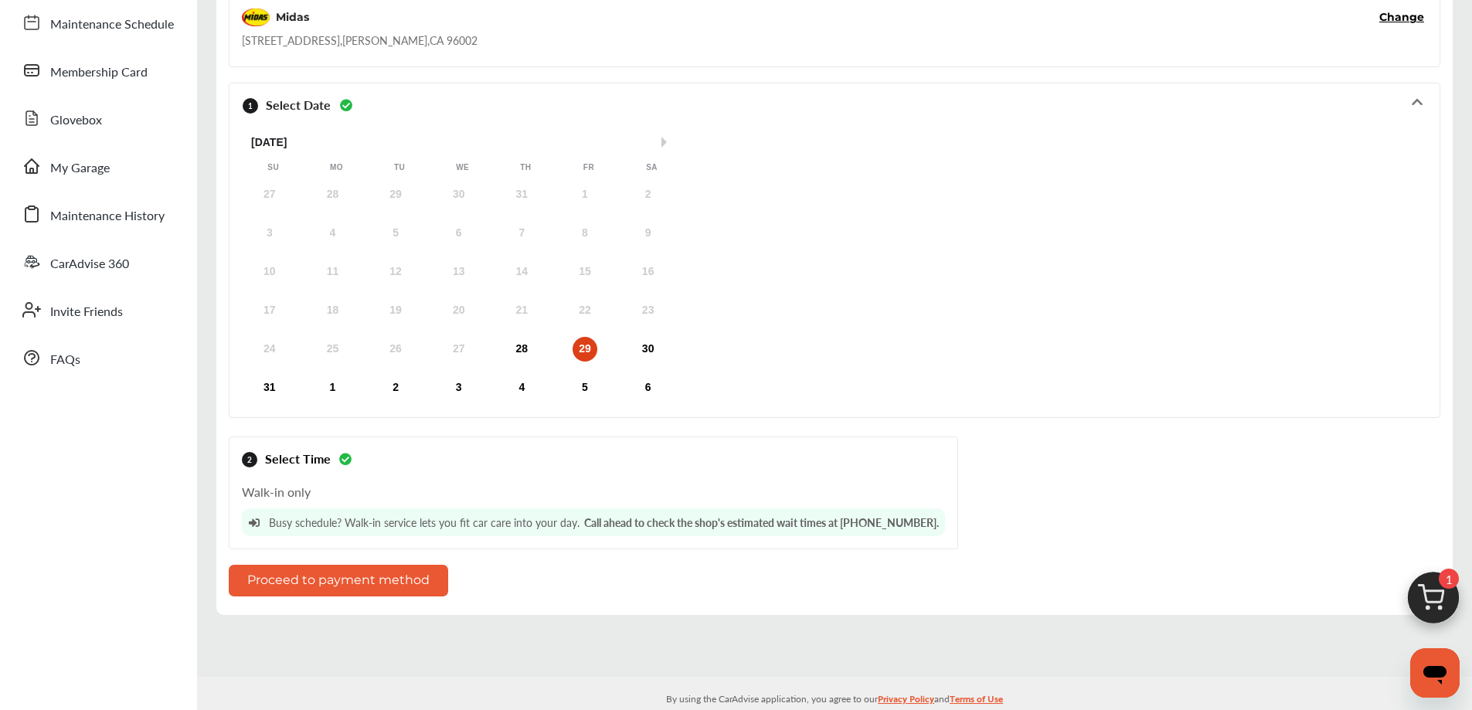
scroll to position [172, 0]
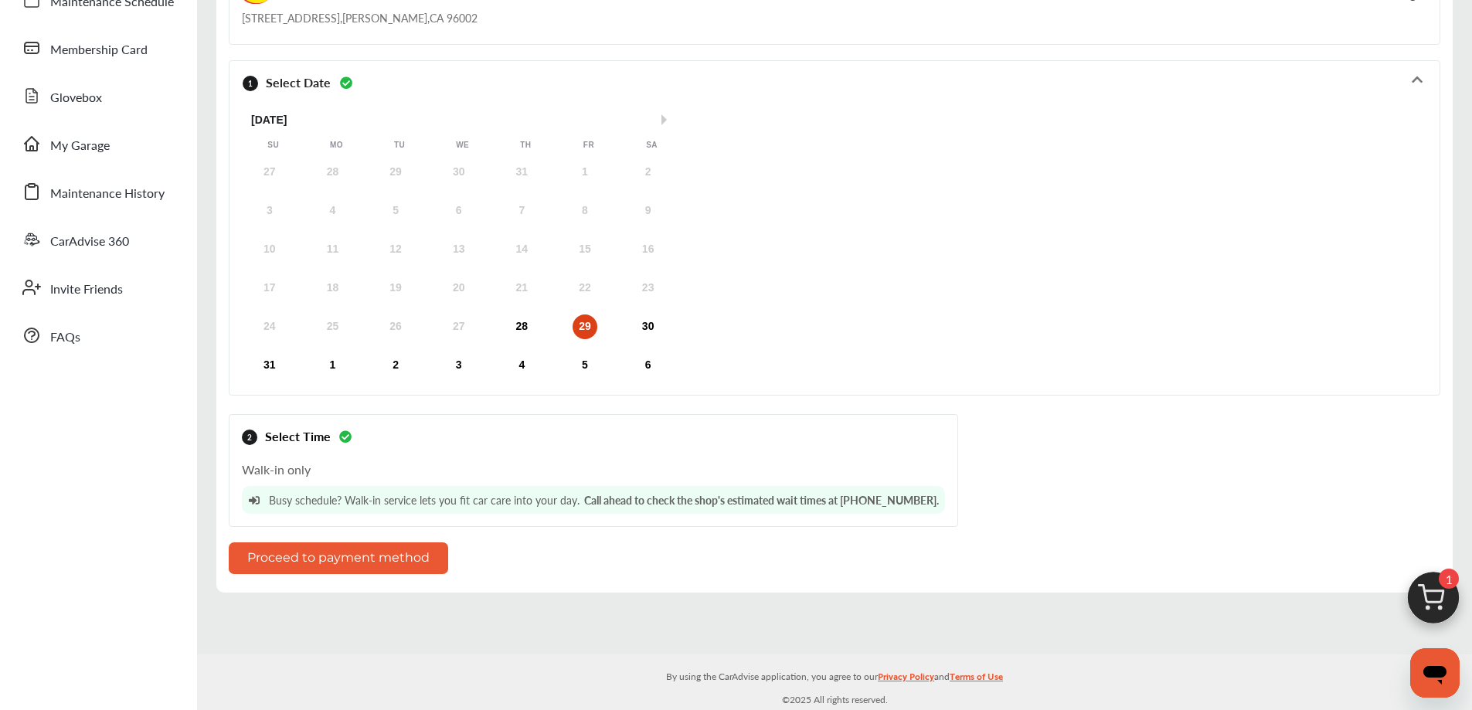
click at [358, 557] on button "Proceed to payment method" at bounding box center [338, 558] width 219 height 32
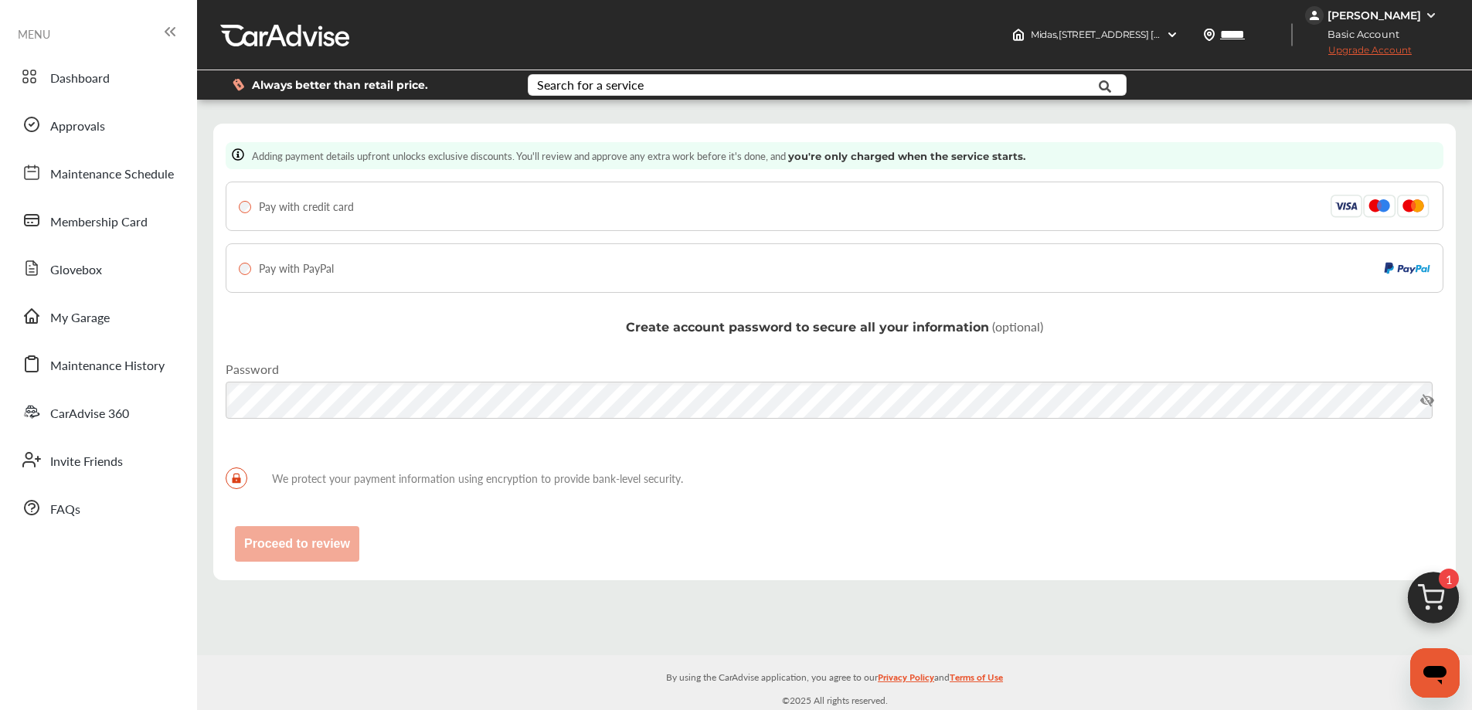
click at [250, 214] on div "Pay with credit card" at bounding box center [834, 206] width 1191 height 23
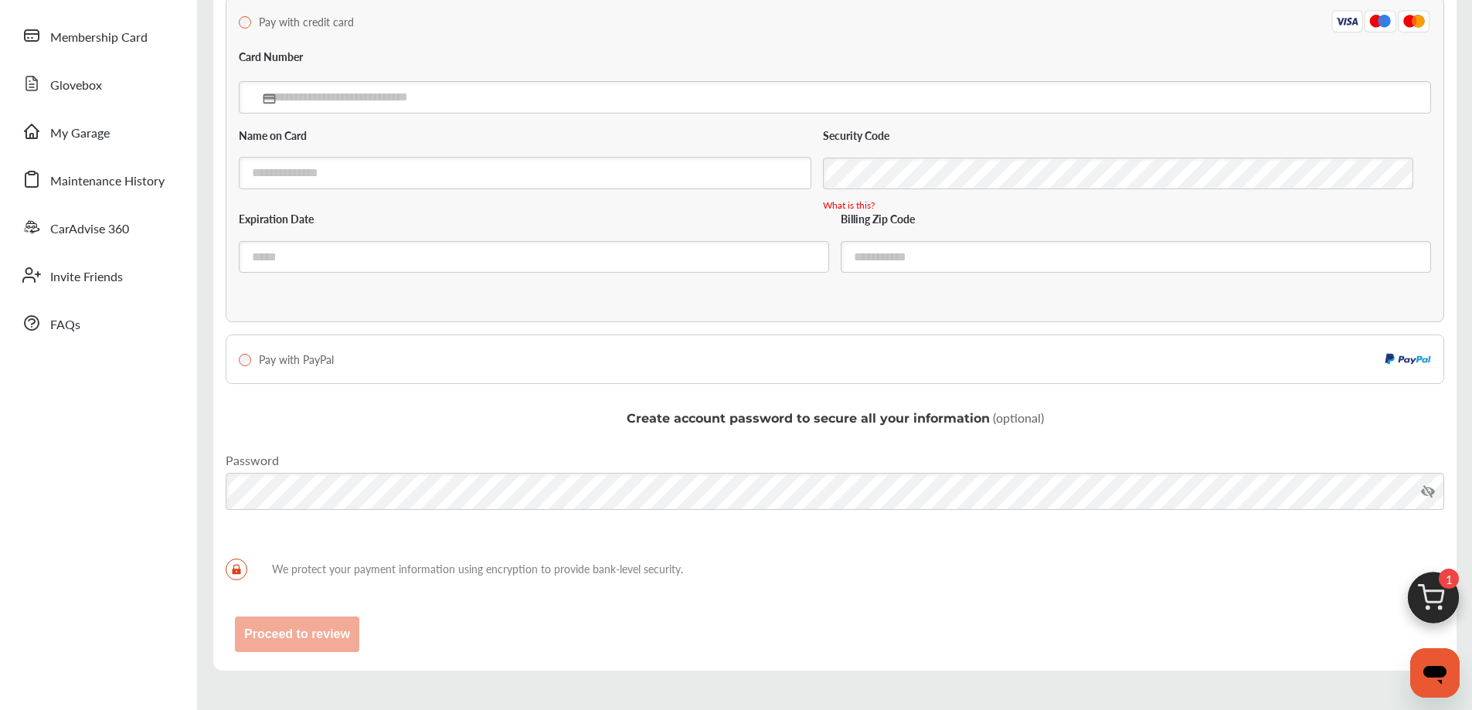
scroll to position [182, 0]
click at [283, 103] on input "text" at bounding box center [835, 99] width 1192 height 32
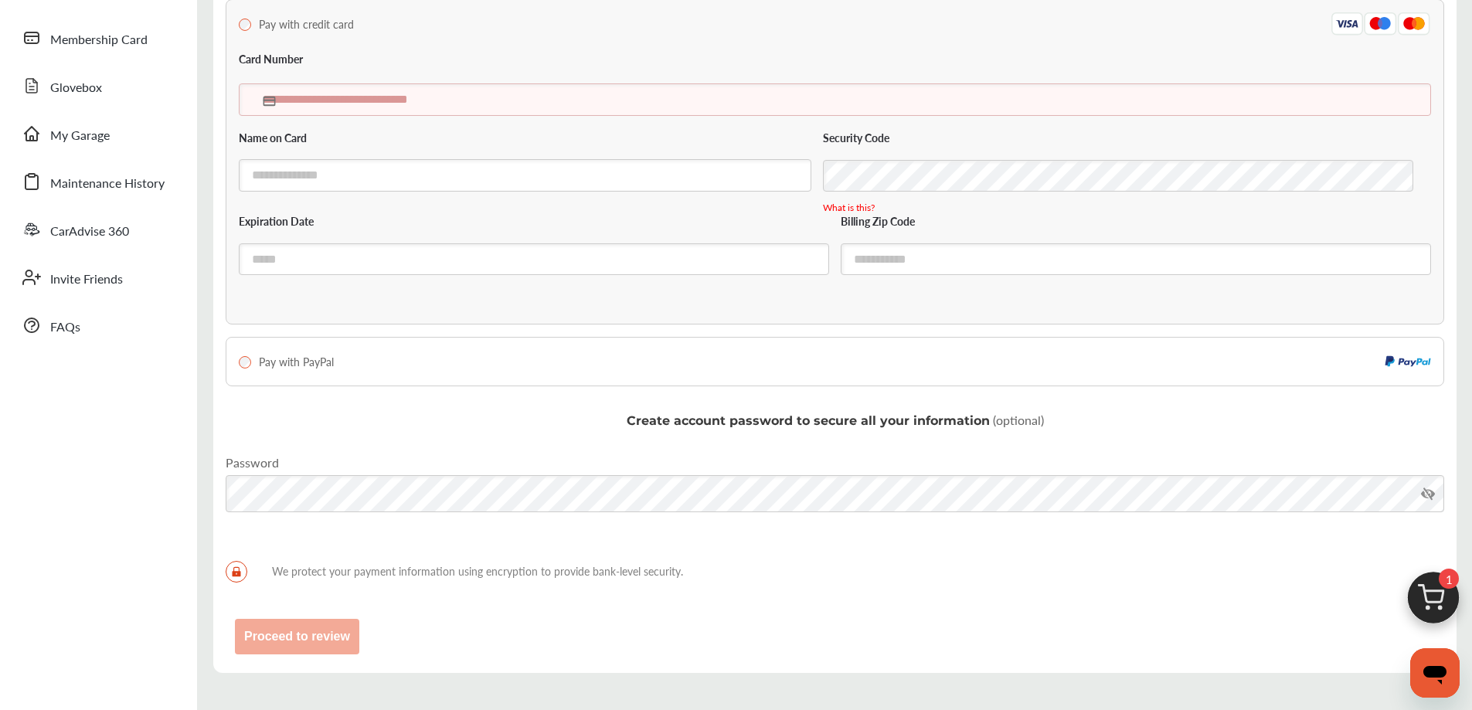
type input "**********"
type input "*****"
click at [628, 187] on input "text" at bounding box center [534, 175] width 590 height 32
click at [391, 101] on input "text" at bounding box center [835, 99] width 1192 height 32
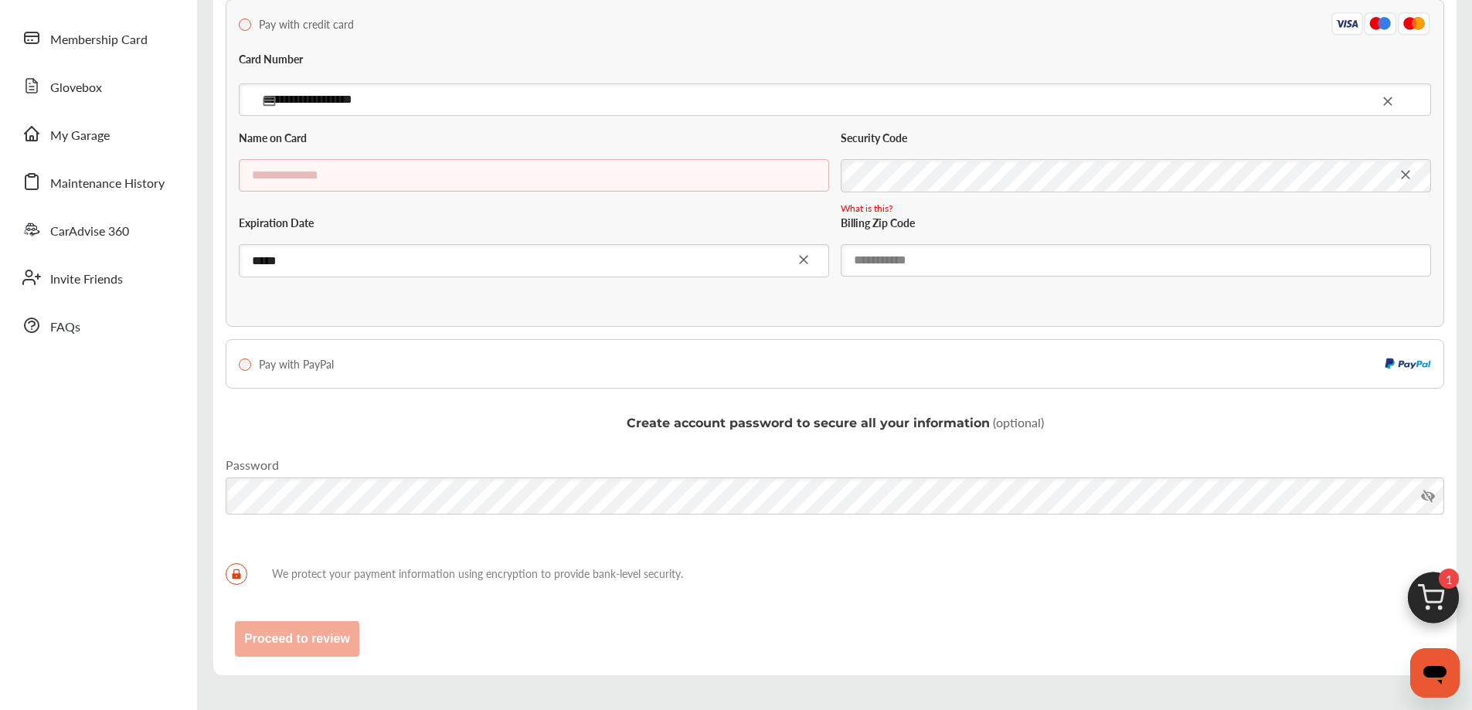
type input "**********"
click at [904, 266] on input "text" at bounding box center [1136, 260] width 590 height 32
type input "*****"
click at [699, 165] on input "text" at bounding box center [534, 175] width 590 height 32
type input "*"
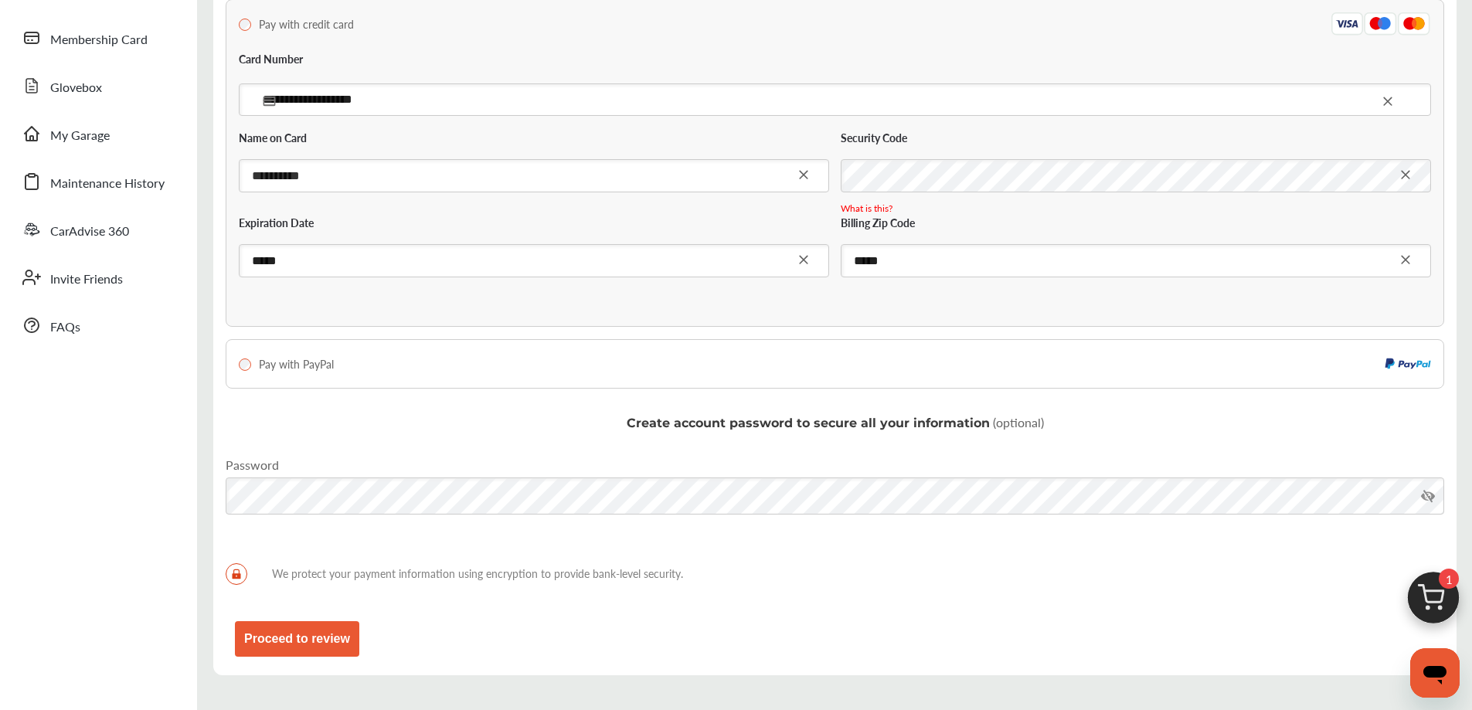
type input "**********"
click at [318, 641] on button "Proceed to review" at bounding box center [297, 639] width 124 height 36
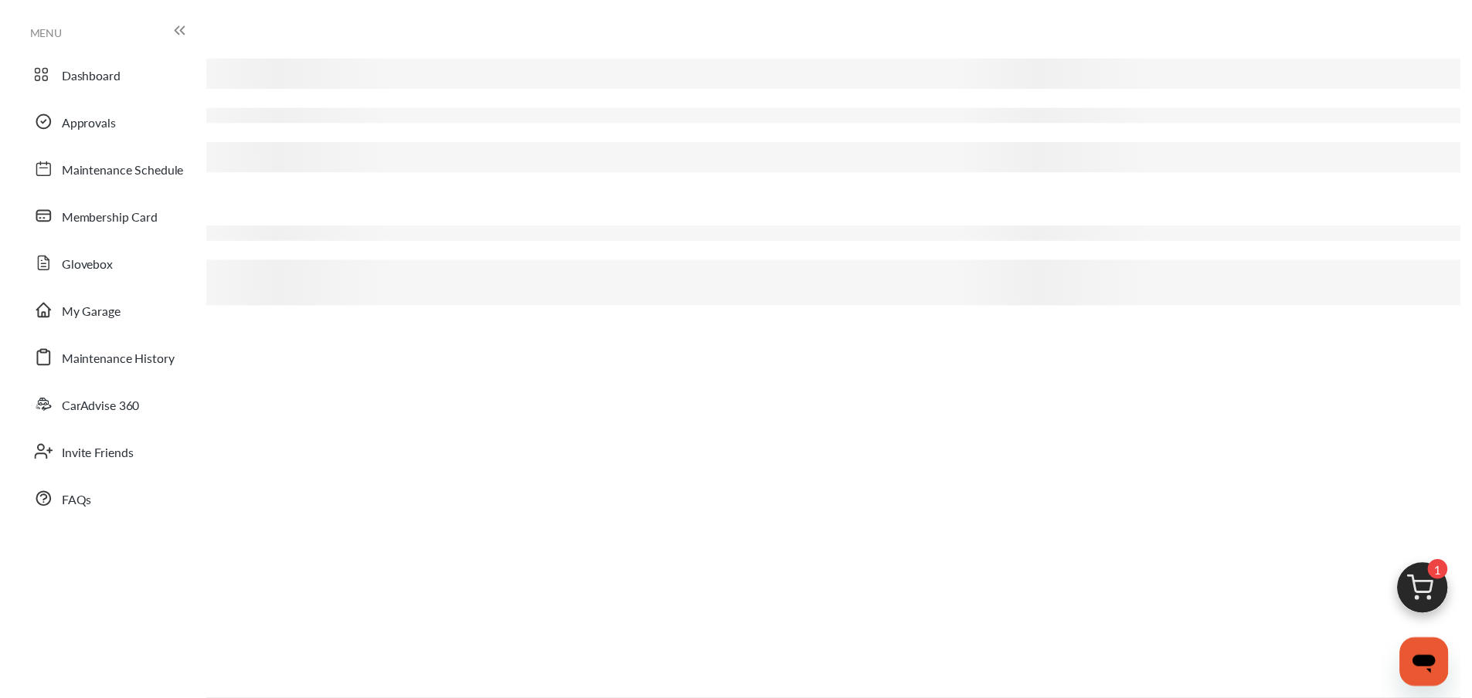
scroll to position [12, 0]
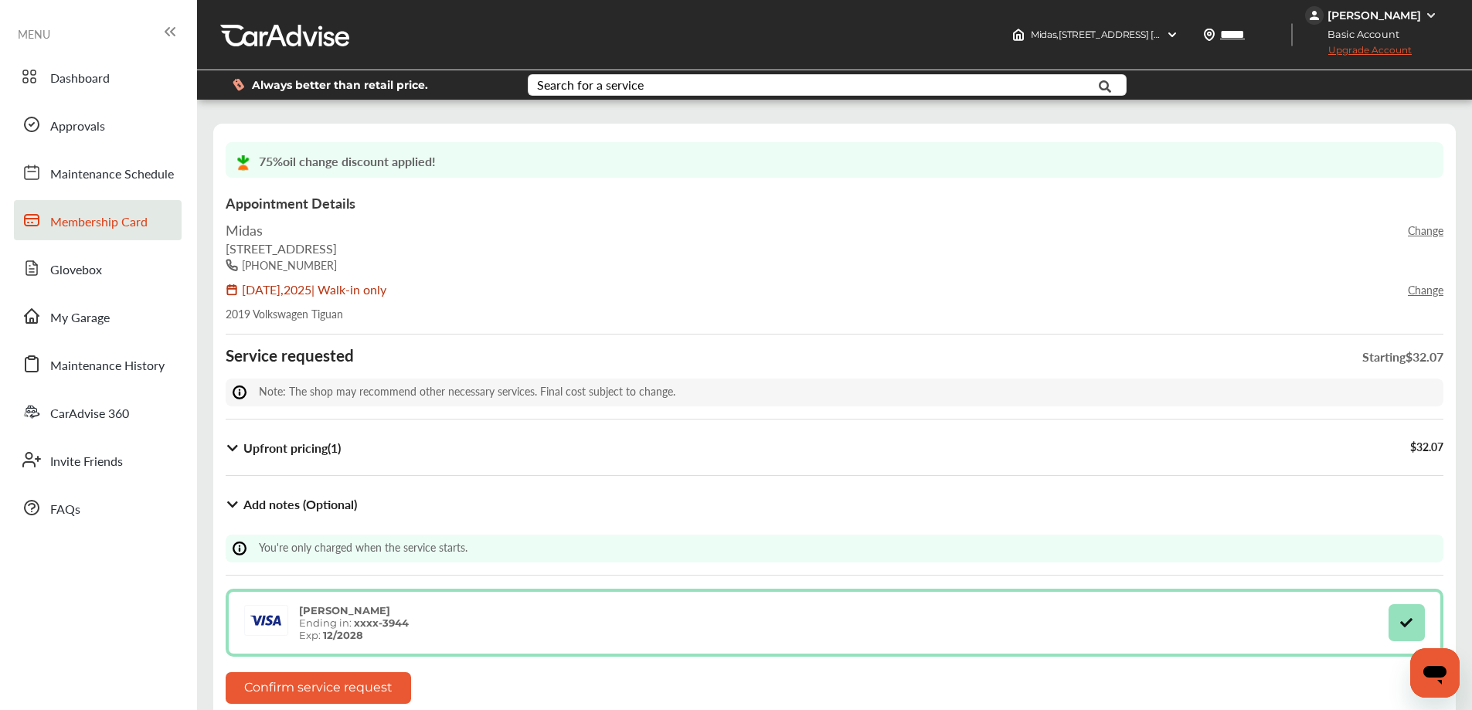
click at [131, 224] on span "Membership Card" at bounding box center [98, 222] width 97 height 20
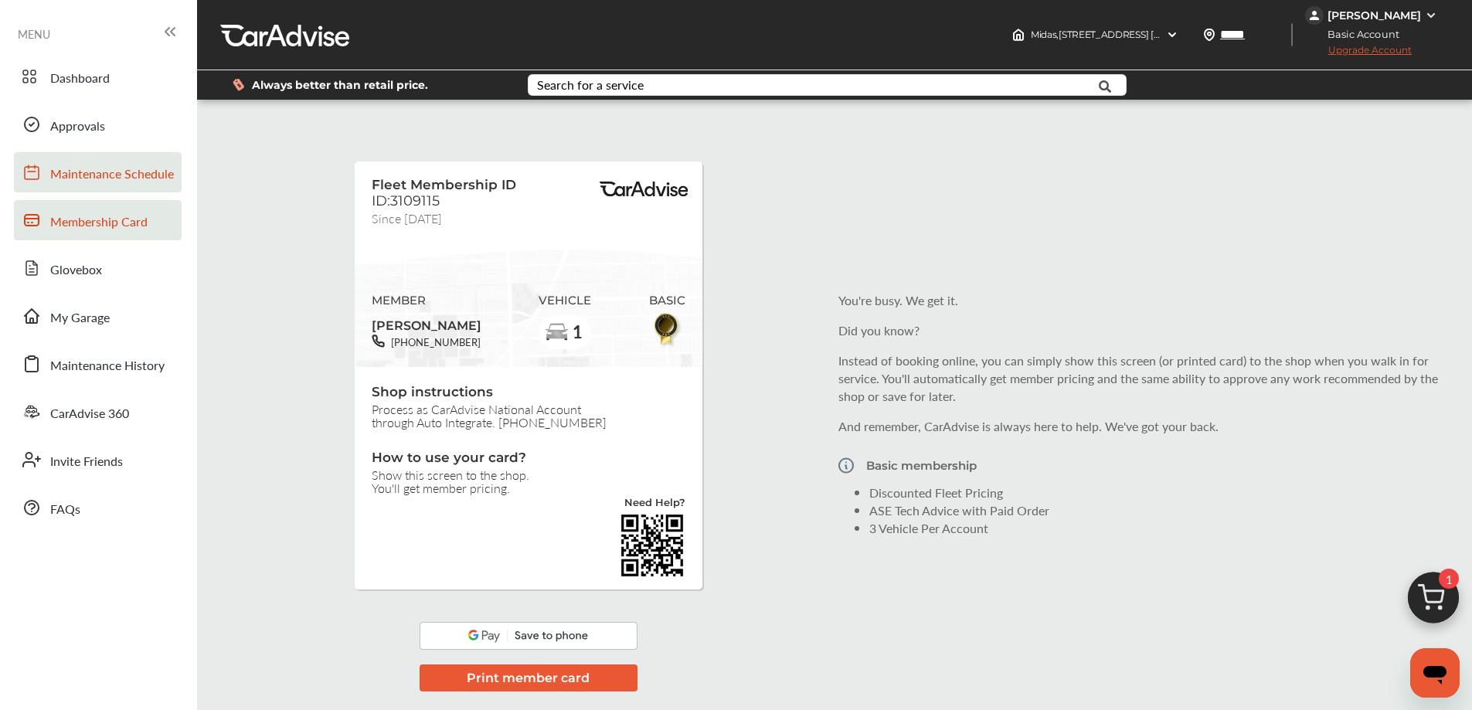
click at [97, 182] on span "Maintenance Schedule" at bounding box center [112, 175] width 124 height 20
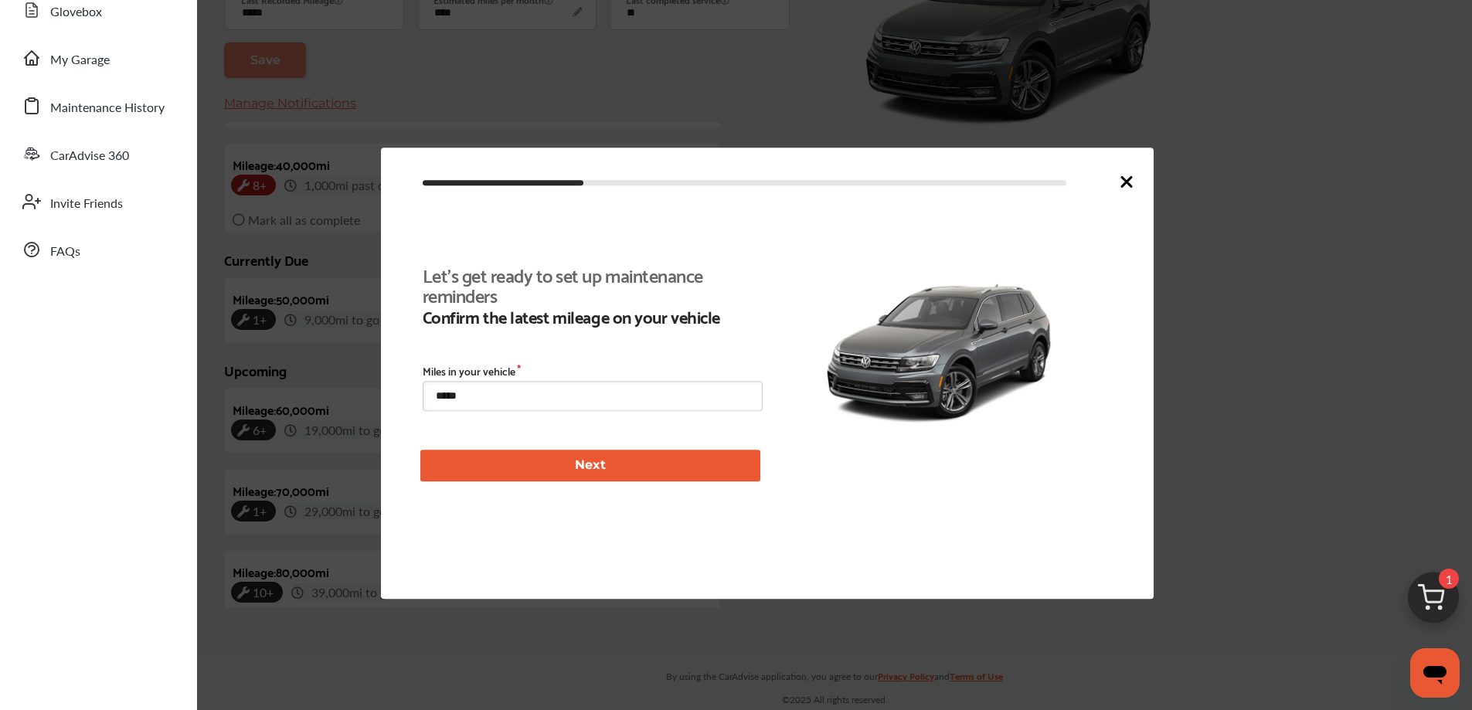
scroll to position [357, 0]
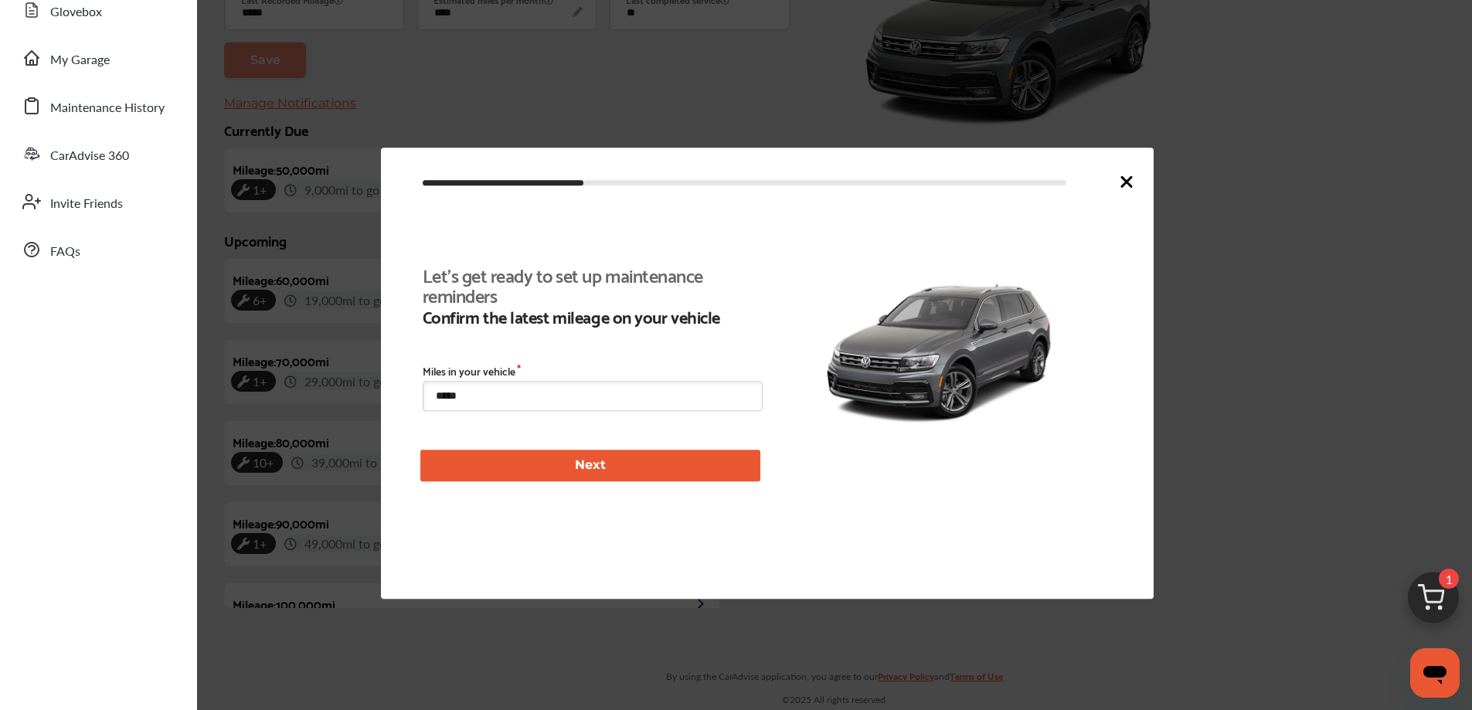
click at [1133, 179] on icon at bounding box center [1126, 181] width 19 height 19
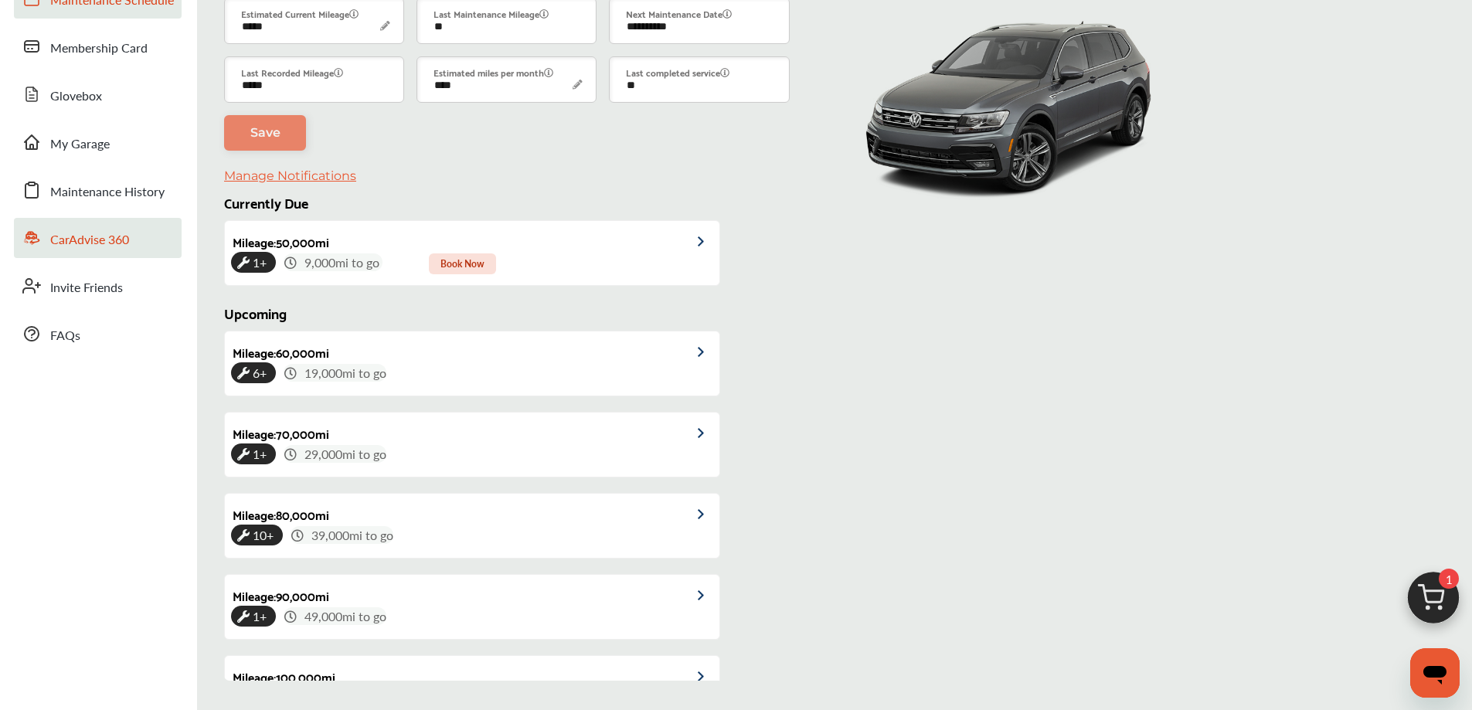
scroll to position [0, 0]
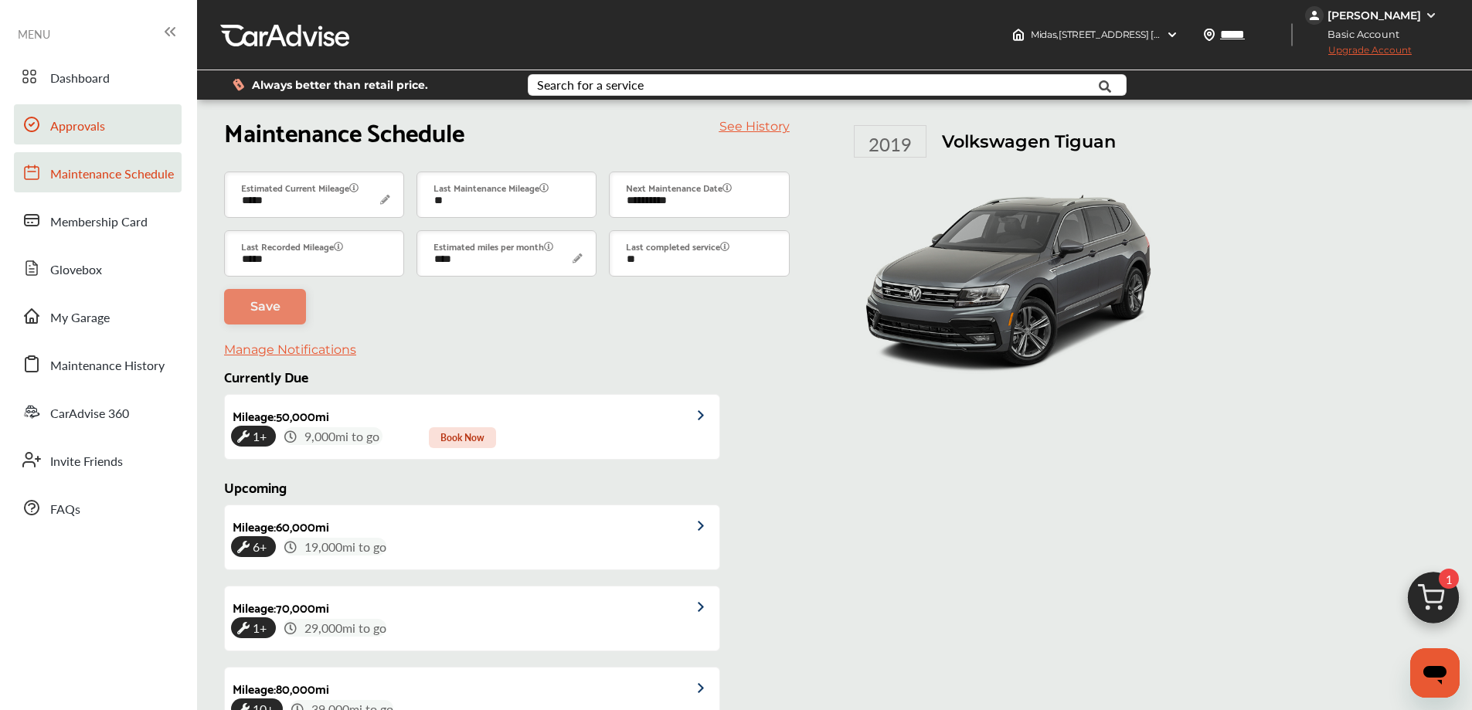
click at [106, 118] on link "Approvals" at bounding box center [98, 124] width 168 height 40
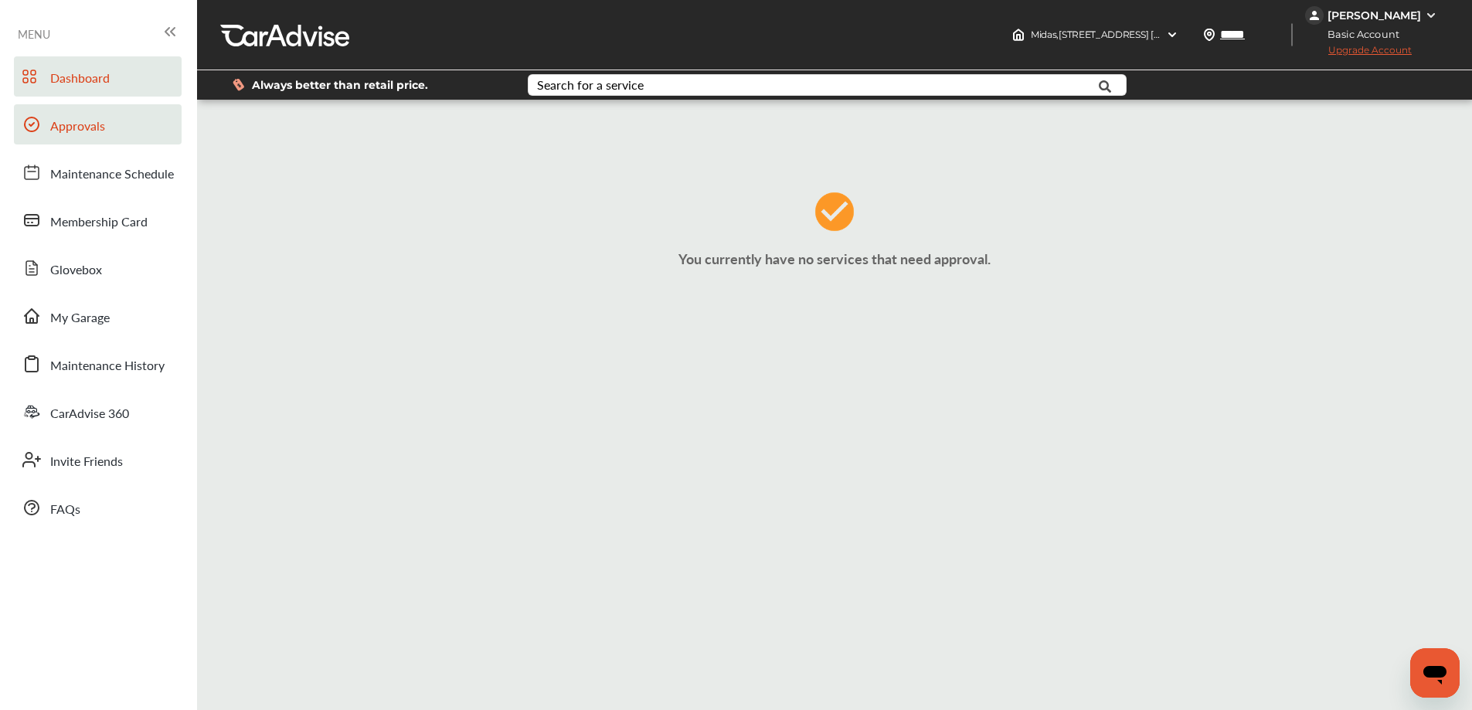
click at [99, 83] on span "Dashboard" at bounding box center [79, 79] width 59 height 20
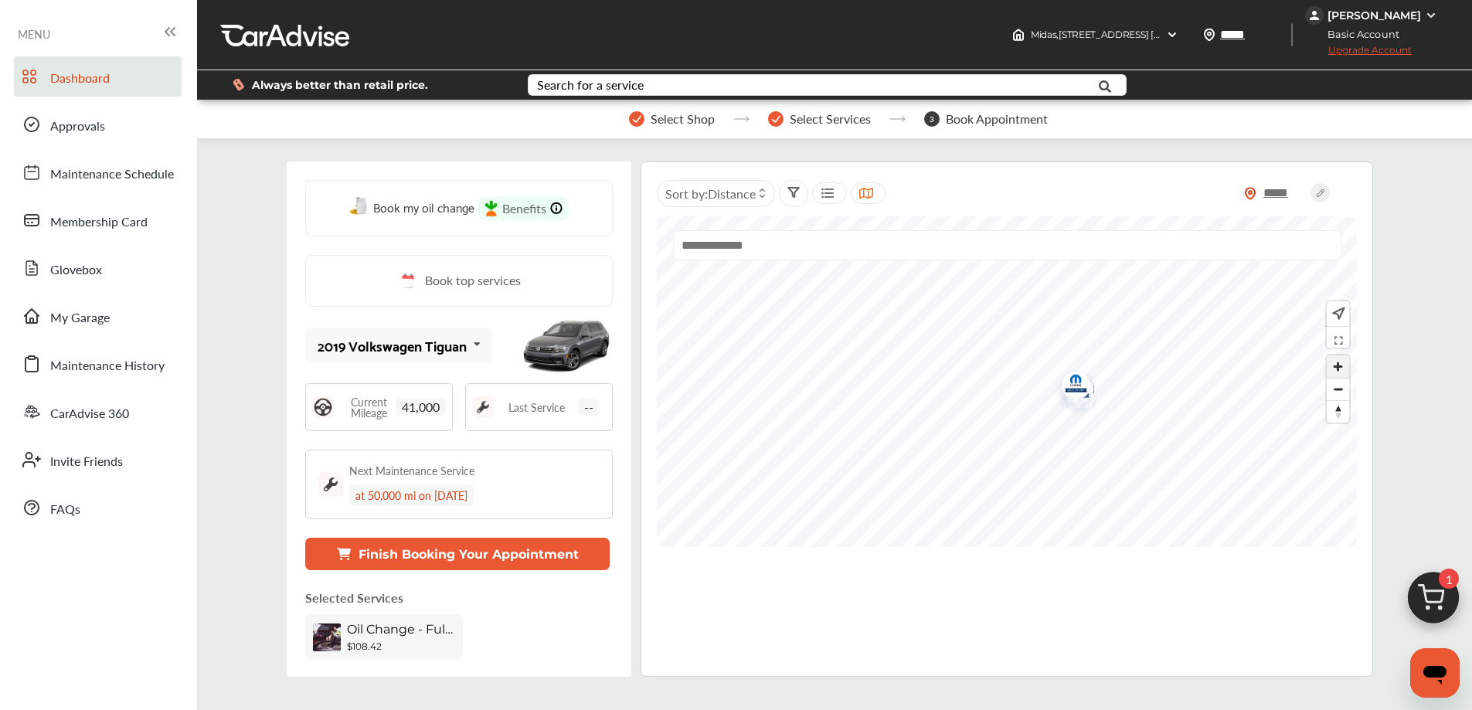
click at [1337, 359] on span "Zoom in" at bounding box center [1338, 366] width 22 height 22
click at [1336, 372] on span "Zoom in" at bounding box center [1338, 366] width 22 height 22
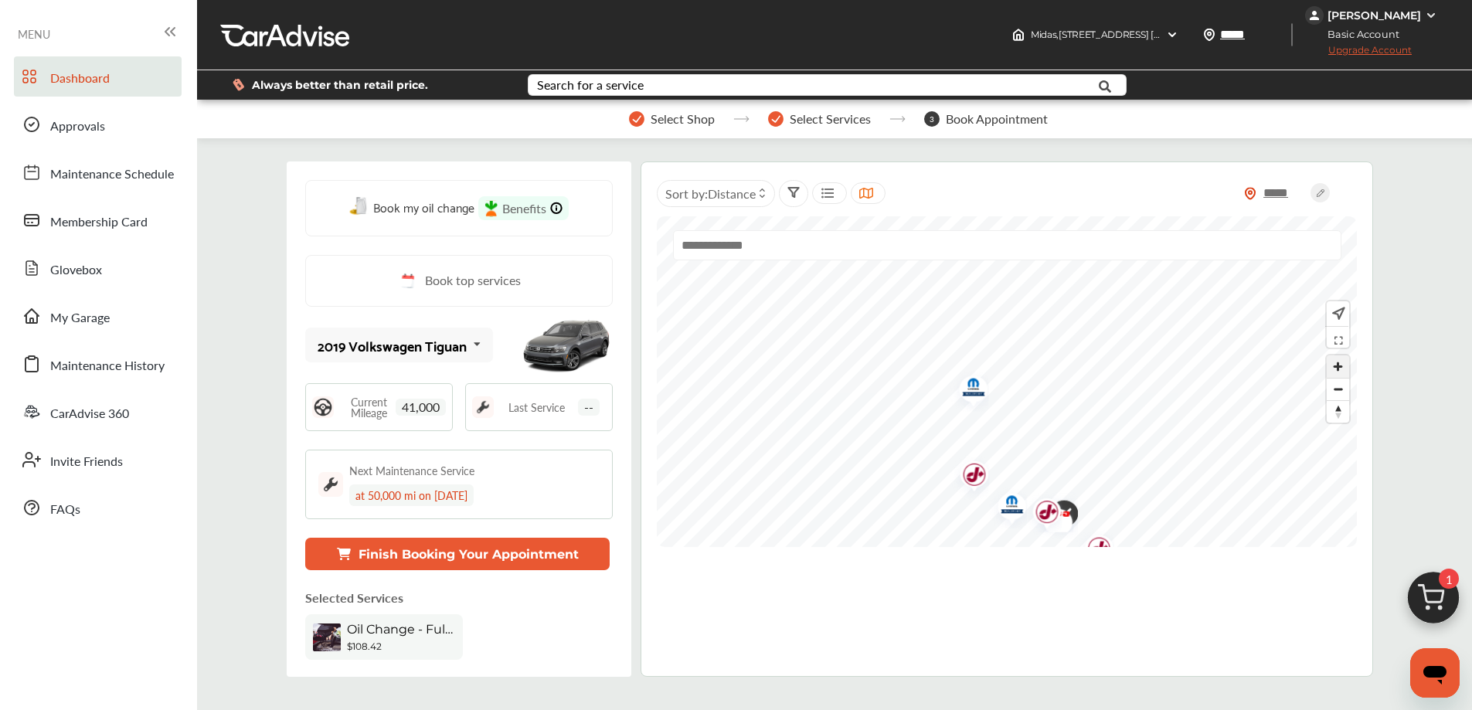
click at [1336, 372] on span "Zoom in" at bounding box center [1338, 366] width 22 height 22
click at [1162, 245] on div at bounding box center [1007, 381] width 700 height 331
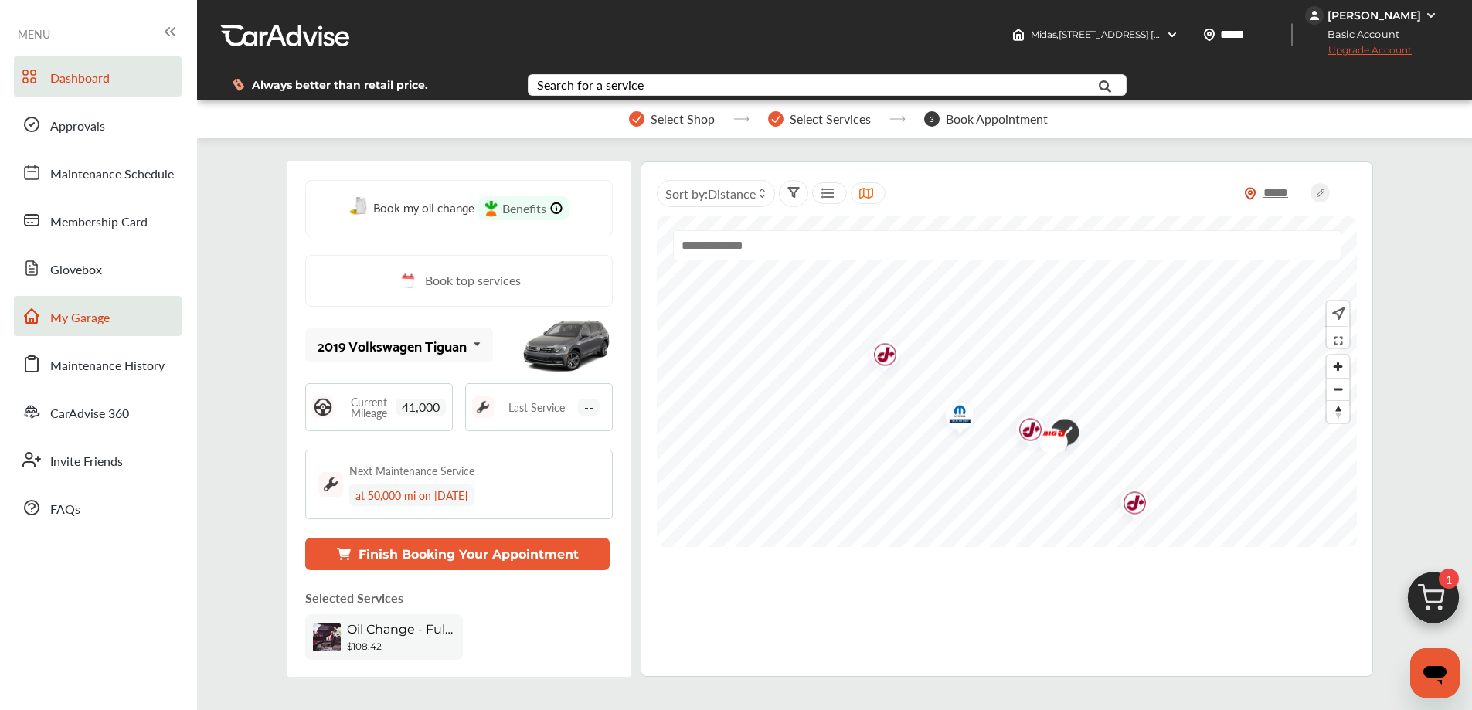
click at [111, 333] on link "My Garage" at bounding box center [98, 316] width 168 height 40
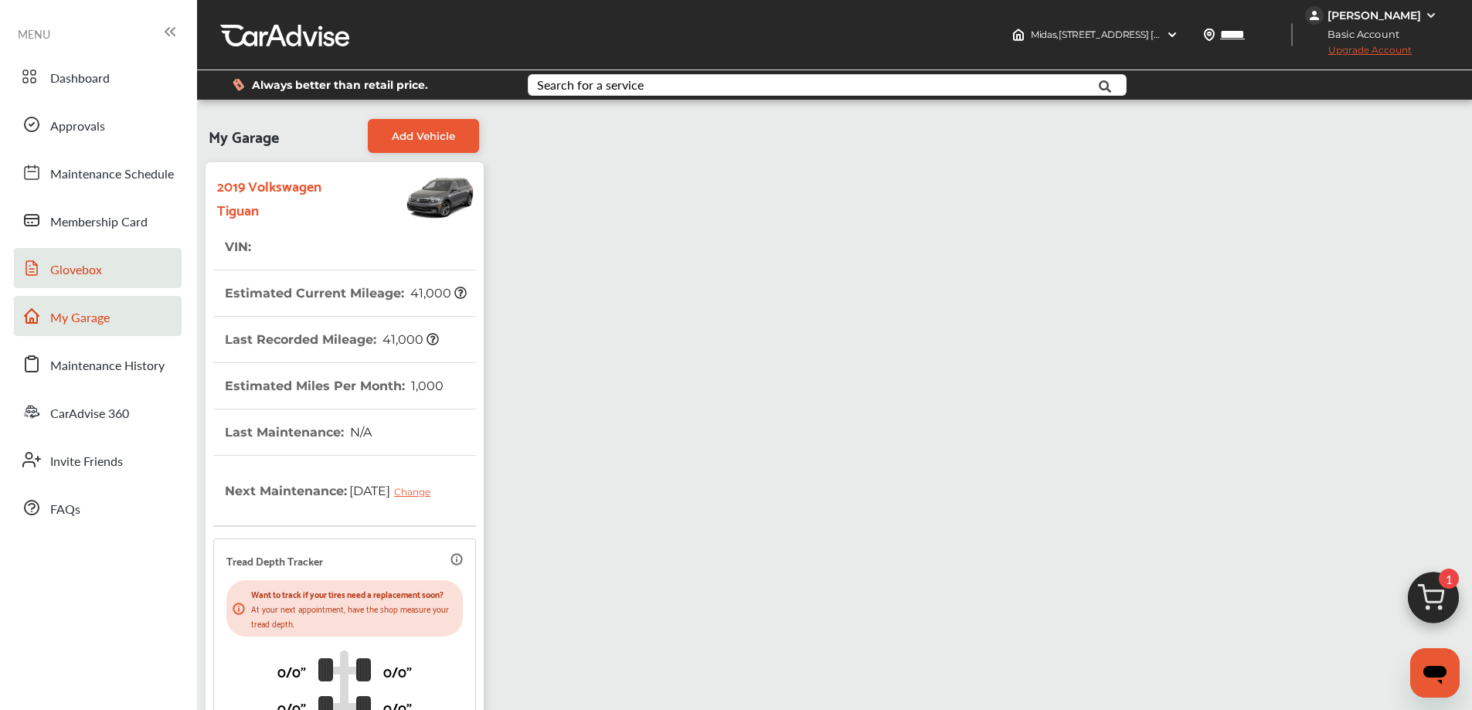
click at [93, 268] on span "Glovebox" at bounding box center [76, 270] width 52 height 20
